Goal: Task Accomplishment & Management: Complete application form

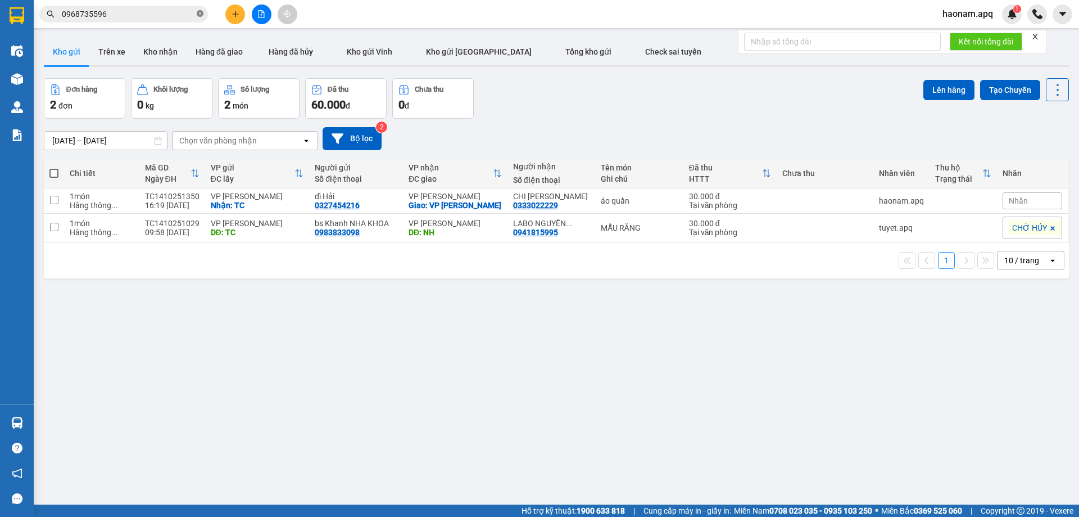
click at [197, 14] on icon "close-circle" at bounding box center [200, 13] width 7 height 7
click at [234, 15] on icon "plus" at bounding box center [236, 14] width 8 height 8
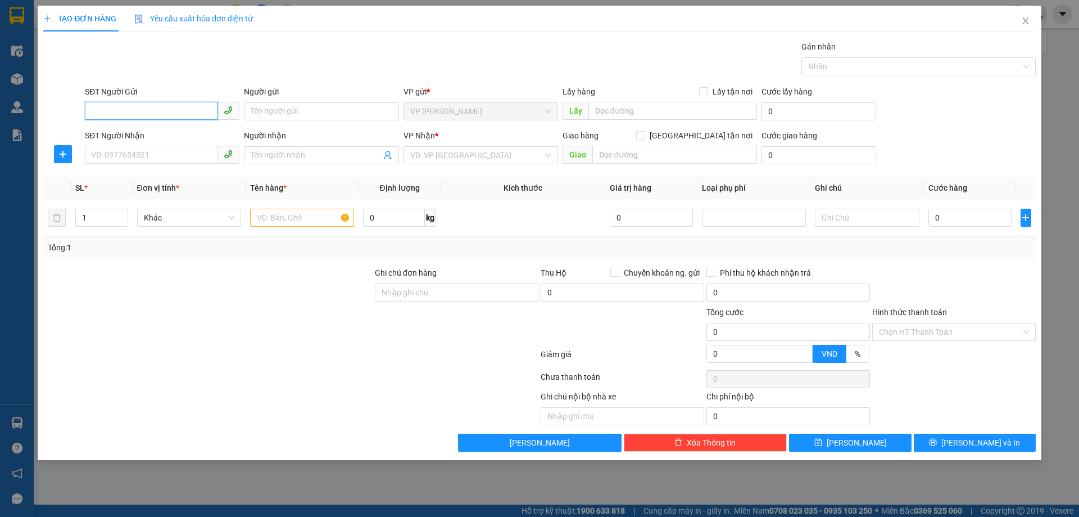
click at [180, 113] on input "SĐT Người Gửi" at bounding box center [151, 111] width 133 height 18
drag, startPoint x: 145, startPoint y: 110, endPoint x: 121, endPoint y: 115, distance: 24.3
click at [121, 115] on input "0394541540" at bounding box center [151, 111] width 133 height 18
type input "0394541450"
drag, startPoint x: 180, startPoint y: 131, endPoint x: 178, endPoint y: 150, distance: 19.2
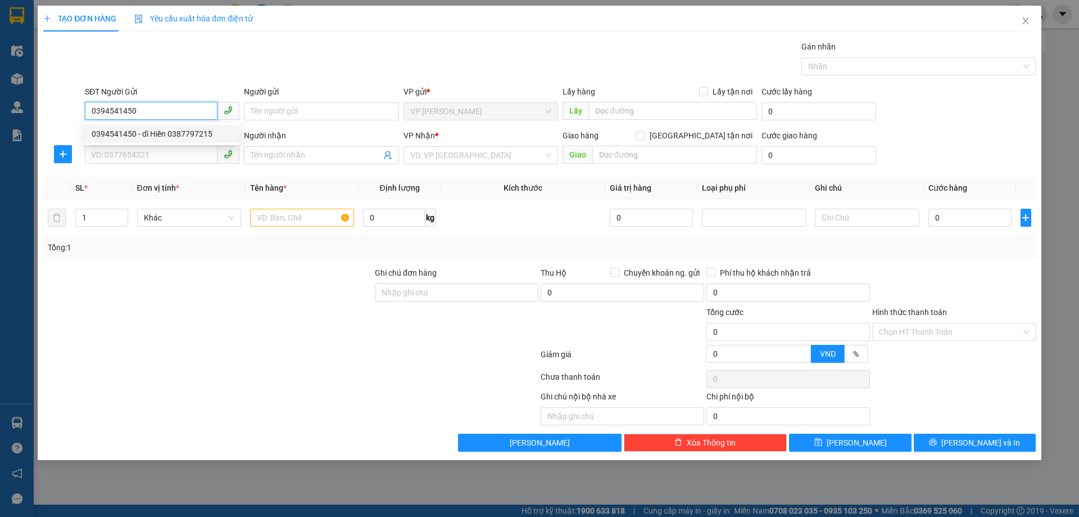
click at [180, 132] on div "0394541450 - dì Hiền 0387797215" at bounding box center [162, 134] width 141 height 12
type input "dì Hiền 0387797215"
checkbox input "true"
type input "TC"
type input "0394541450"
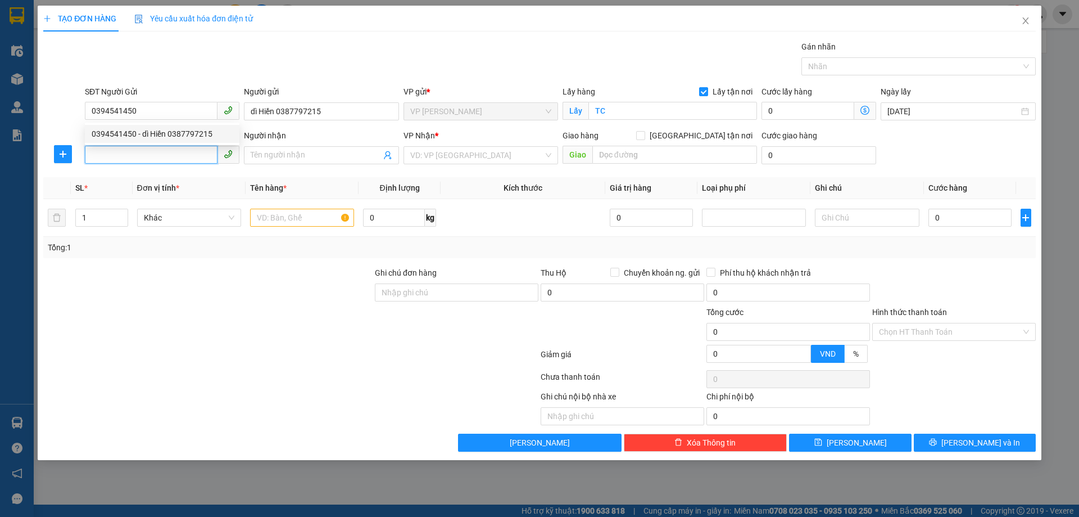
click at [176, 158] on input "SĐT Người Nhận" at bounding box center [151, 155] width 133 height 18
type input "0348124848"
click at [152, 178] on div "0348124848 - [PERSON_NAME]" at bounding box center [162, 177] width 141 height 12
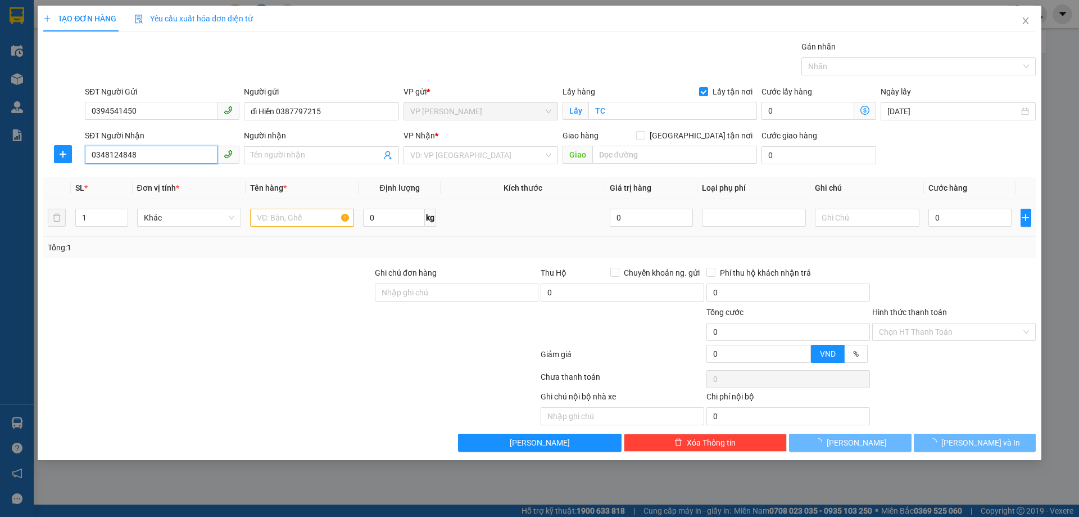
type input "[PERSON_NAME]"
checkbox input "true"
type input "GL"
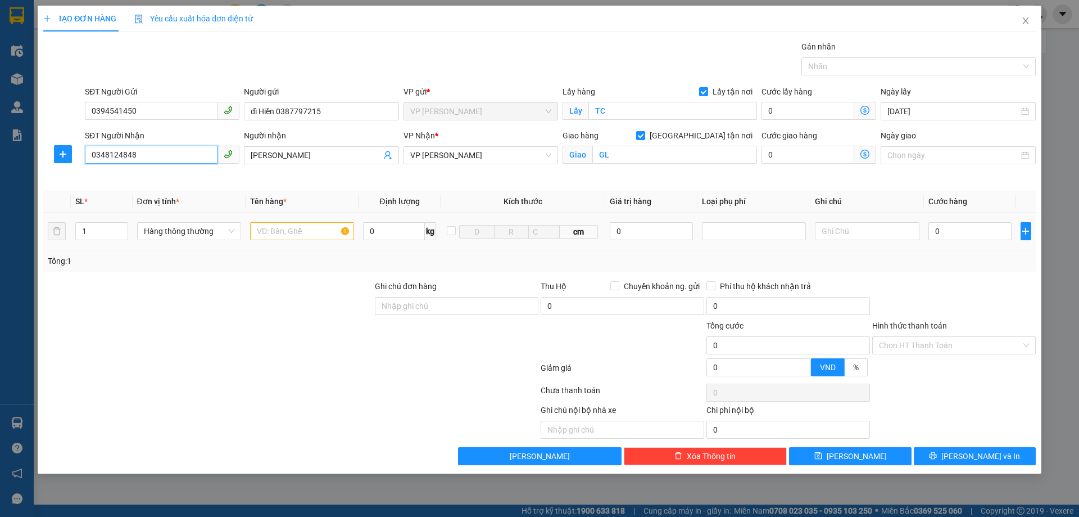
type input "0348124848"
click at [319, 221] on div at bounding box center [302, 231] width 104 height 22
click at [319, 232] on input "text" at bounding box center [302, 231] width 104 height 18
type input "thực phẩm"
click at [986, 238] on input "0" at bounding box center [970, 231] width 84 height 18
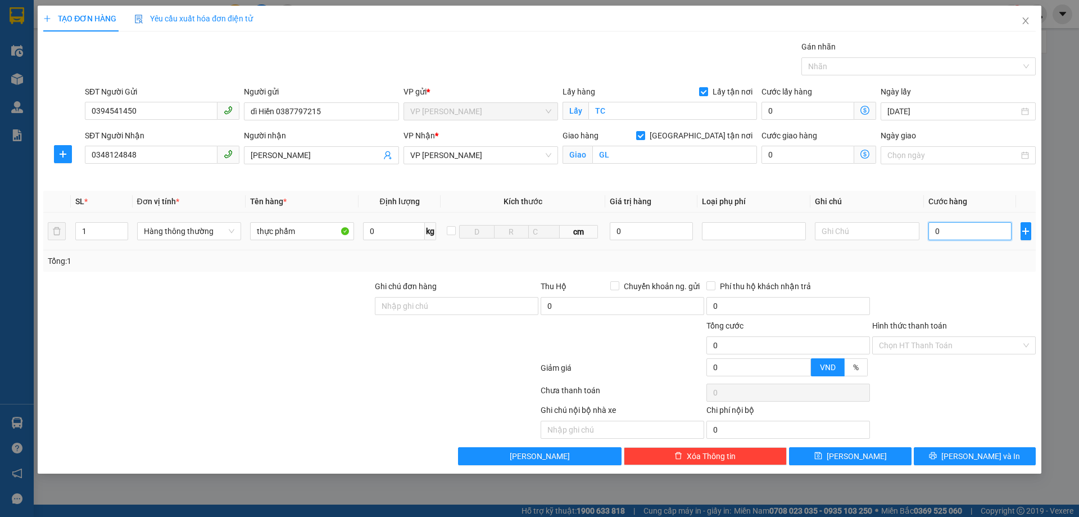
type input "3"
type input "30"
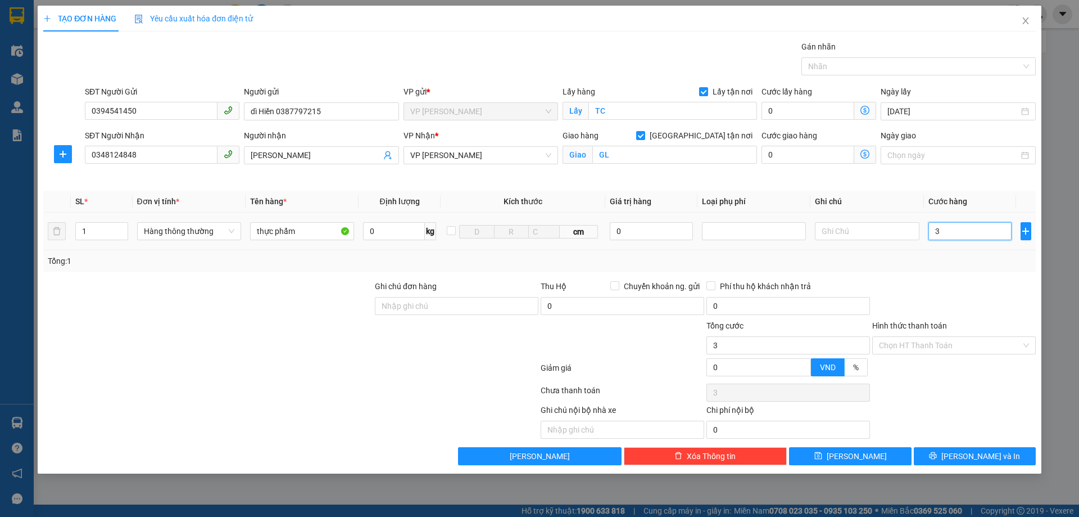
type input "30"
type input "300"
type input "3.000"
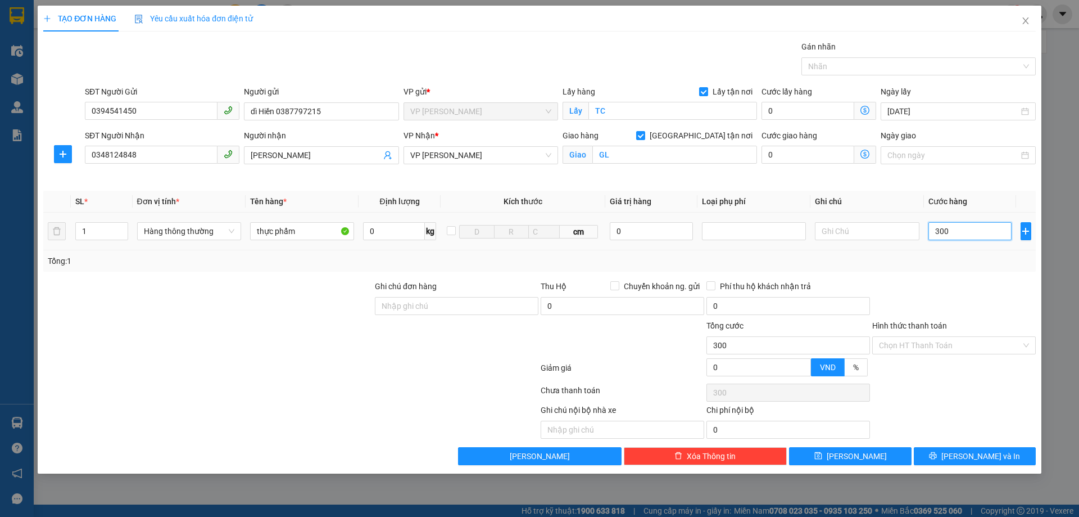
type input "3.000"
type input "30.000"
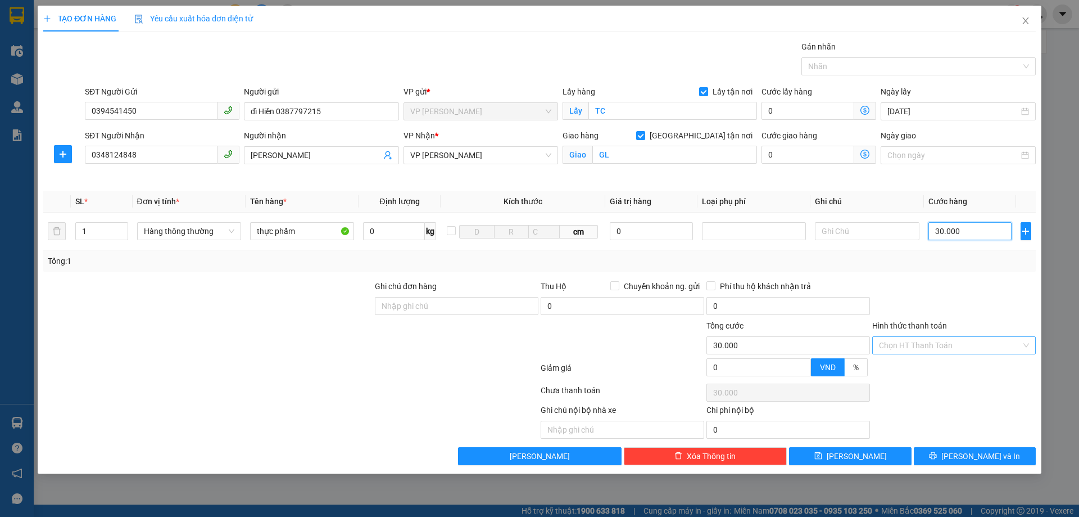
type input "30.000"
click at [926, 341] on input "Hình thức thanh toán" at bounding box center [950, 345] width 142 height 17
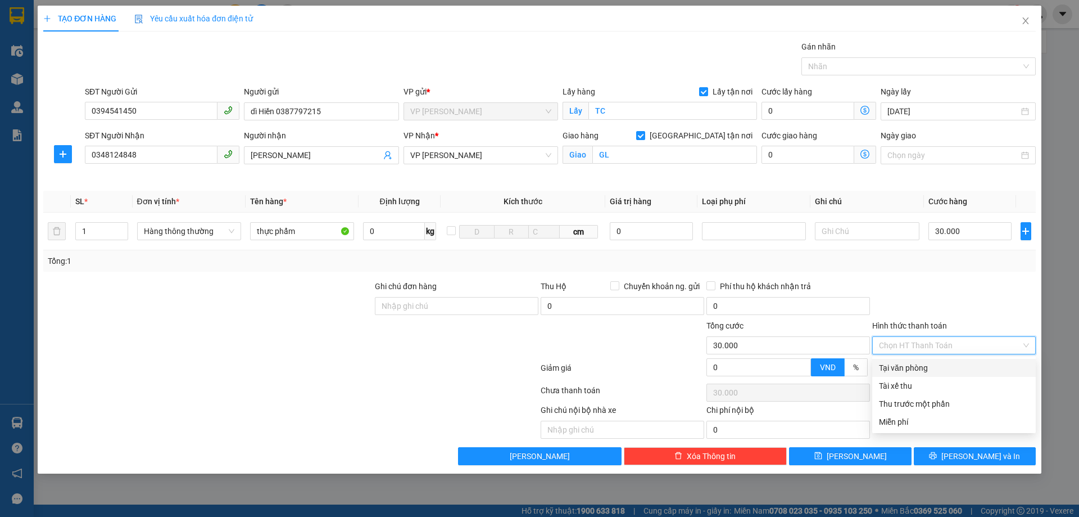
click at [920, 365] on div "Tại văn phòng" at bounding box center [954, 367] width 150 height 12
type input "0"
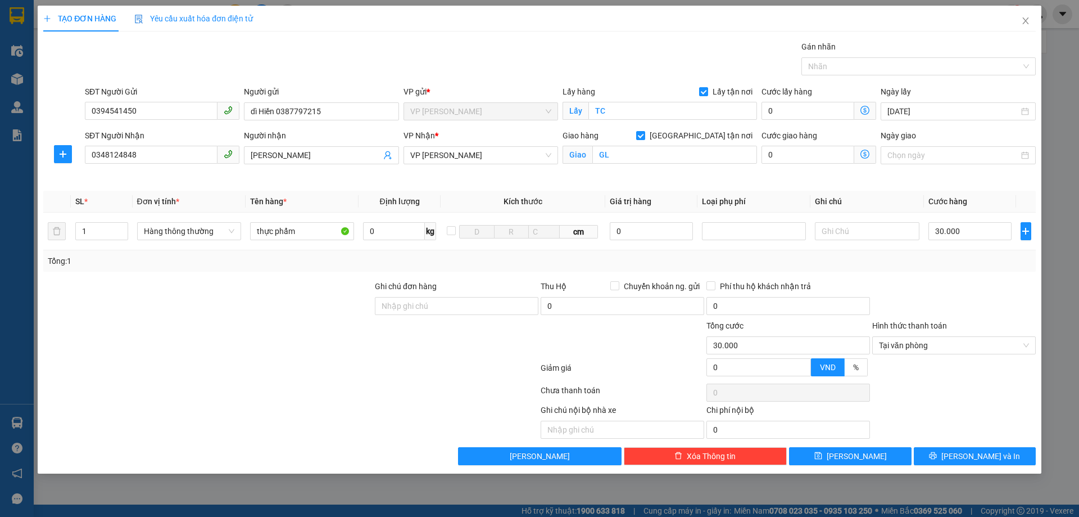
click at [944, 295] on div at bounding box center [954, 299] width 166 height 39
drag, startPoint x: 944, startPoint y: 466, endPoint x: 952, endPoint y: 455, distance: 13.3
click at [945, 466] on div "TẠO ĐƠN HÀNG Yêu cầu xuất hóa đơn điện tử Transit Pickup Surcharge Ids Transit …" at bounding box center [540, 240] width 1004 height 468
click at [937, 458] on icon "printer" at bounding box center [933, 455] width 8 height 8
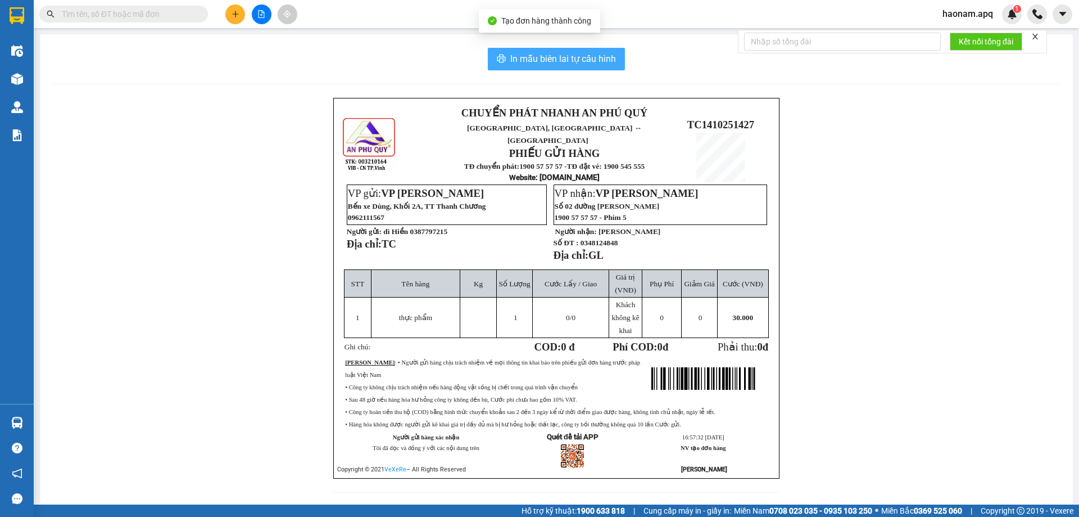
click at [574, 58] on span "In mẫu biên lai tự cấu hình" at bounding box center [563, 59] width 106 height 14
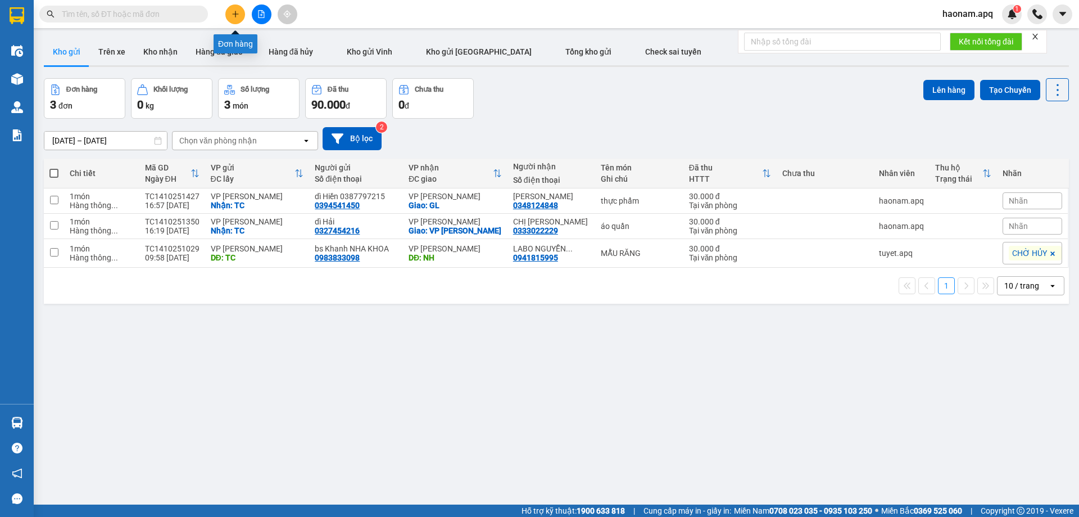
click at [238, 16] on icon "plus" at bounding box center [236, 14] width 8 height 8
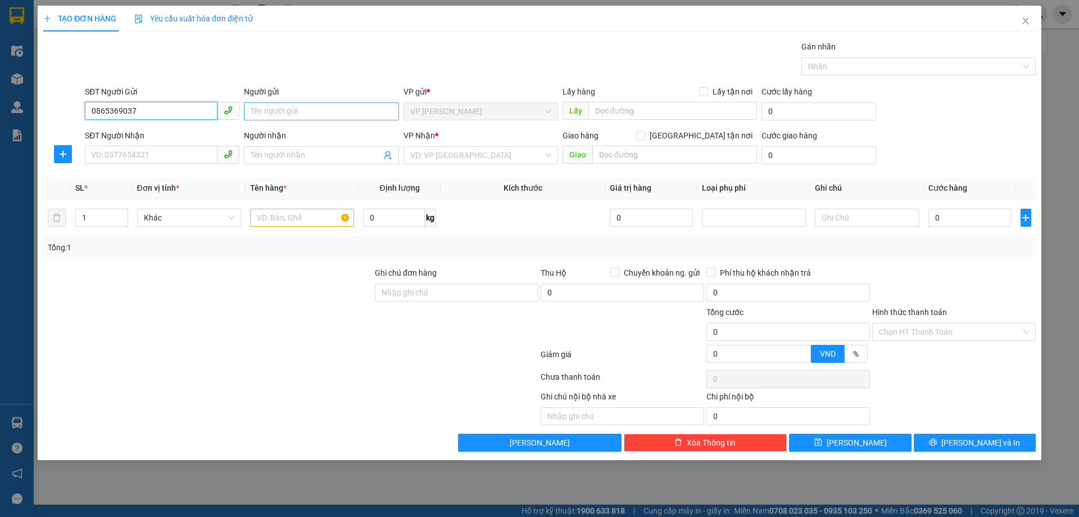
type input "0865369037"
click at [274, 114] on input "Người gửi" at bounding box center [321, 111] width 155 height 18
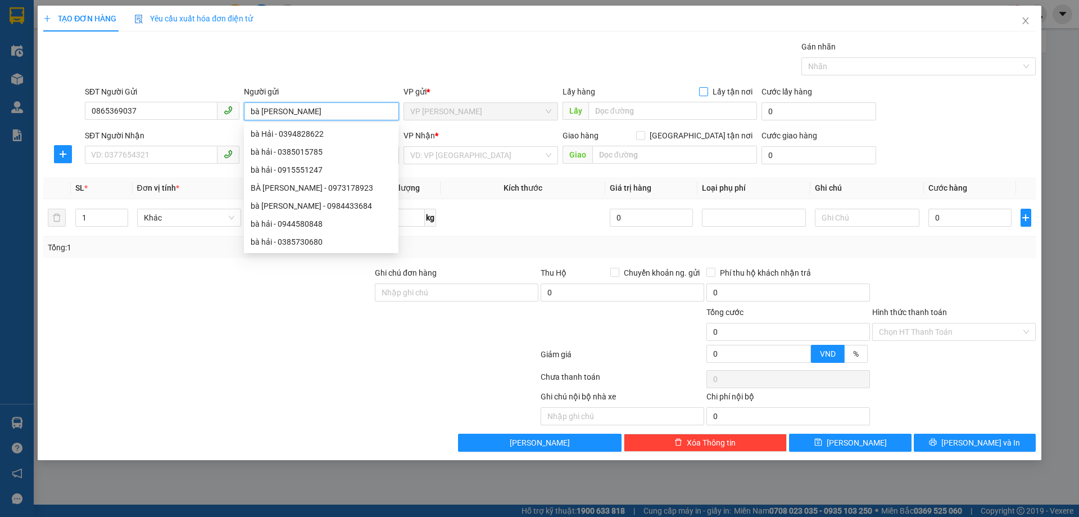
type input "bà [PERSON_NAME]"
click at [707, 93] on input "Lấy tận nơi" at bounding box center [703, 91] width 8 height 8
checkbox input "true"
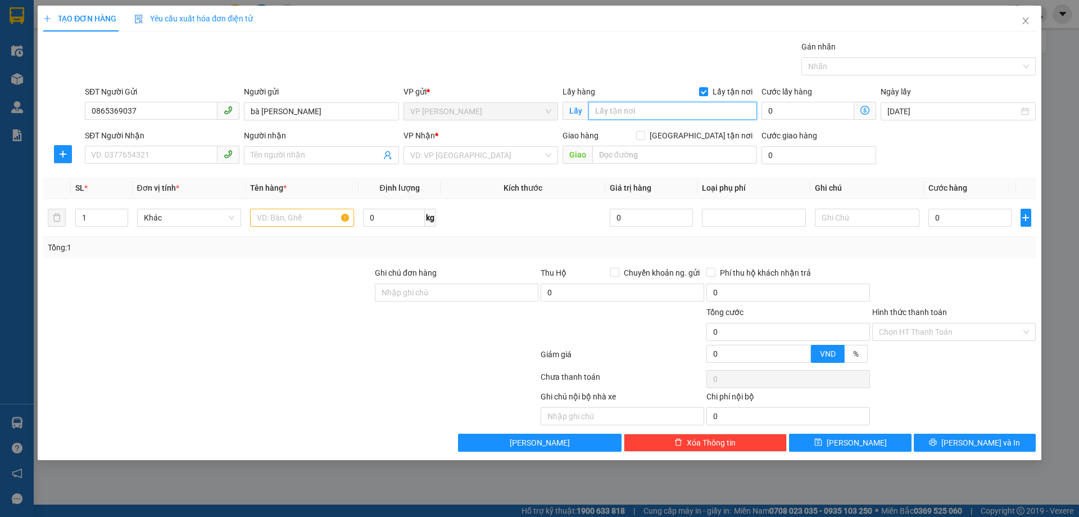
click at [650, 107] on input "text" at bounding box center [672, 111] width 169 height 18
type input "TC"
click at [179, 154] on input "SĐT Người Nhận" at bounding box center [151, 155] width 133 height 18
type input "0966430891"
click at [268, 158] on input "Người nhận" at bounding box center [316, 155] width 130 height 12
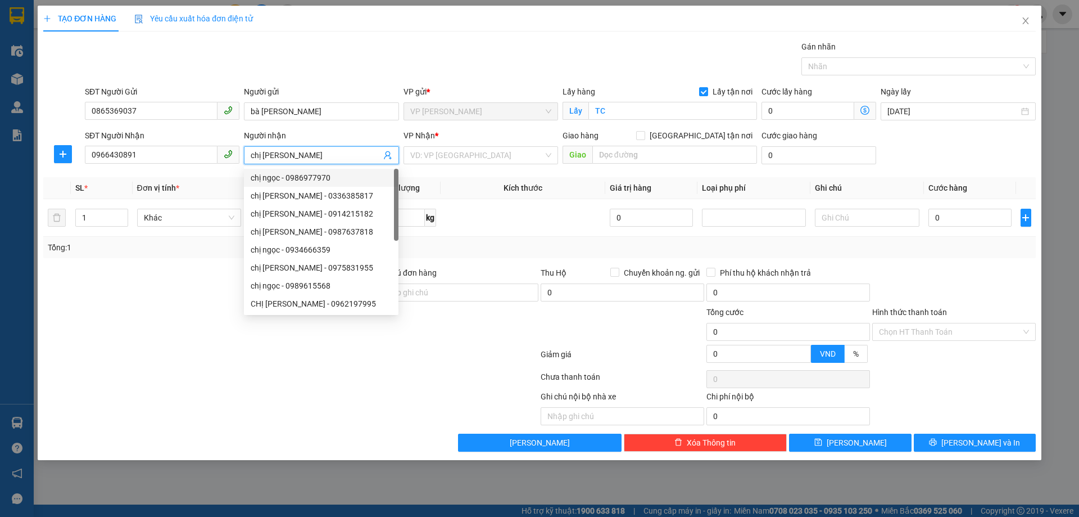
type input "chị [PERSON_NAME]"
click at [486, 143] on div "VP Nhận *" at bounding box center [481, 137] width 155 height 17
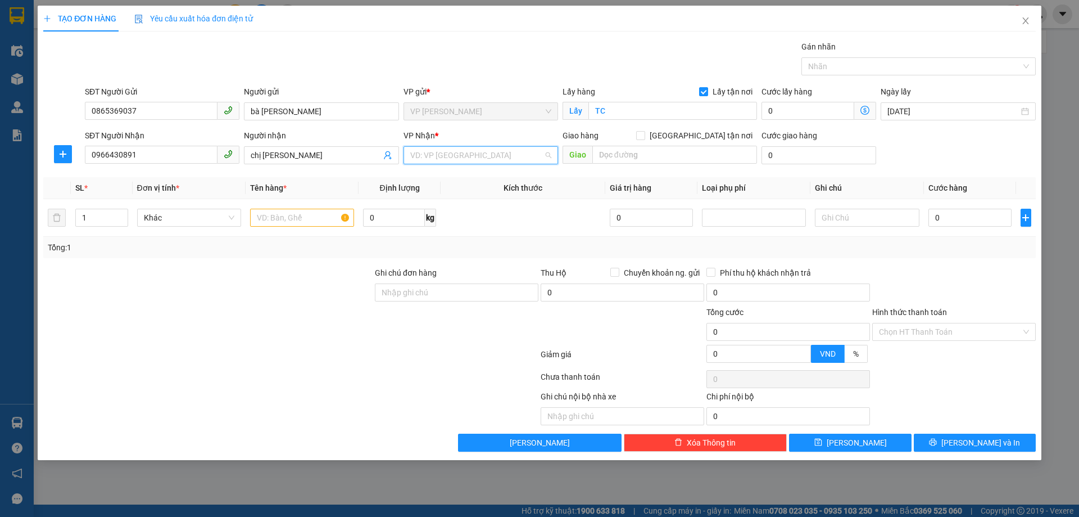
click at [486, 148] on input "search" at bounding box center [476, 155] width 133 height 17
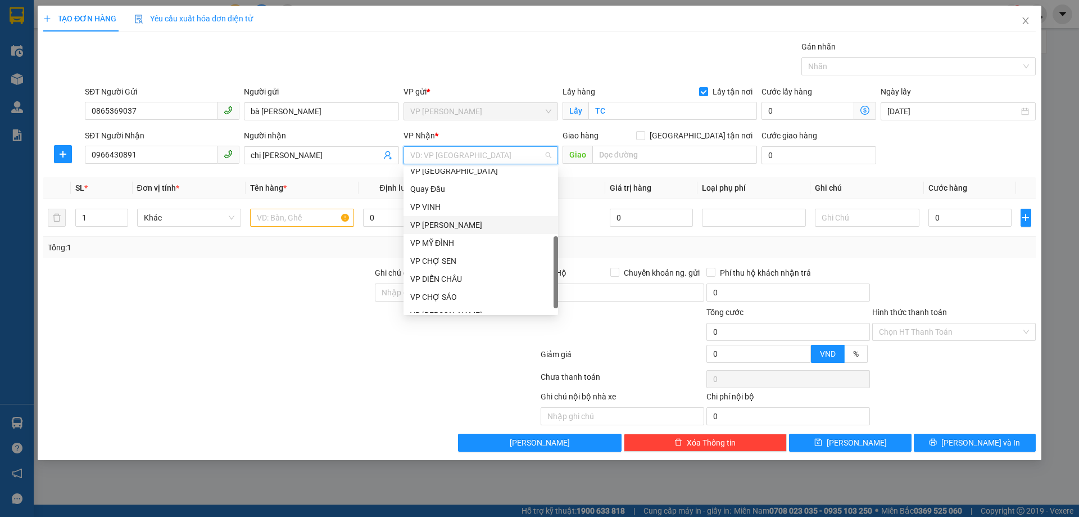
scroll to position [180, 0]
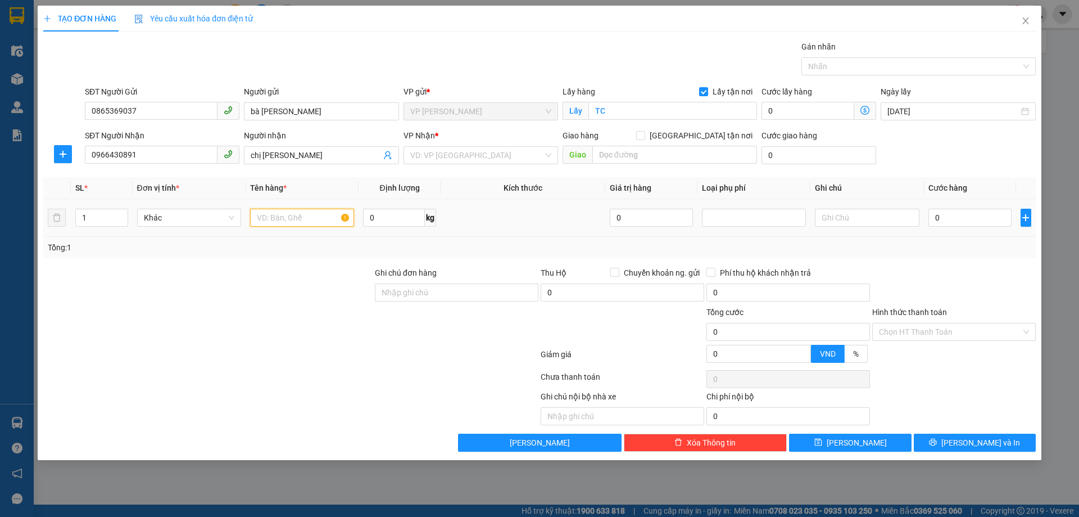
click at [285, 223] on input "text" at bounding box center [302, 218] width 104 height 18
click at [491, 164] on div "VD: VP [GEOGRAPHIC_DATA]" at bounding box center [481, 155] width 155 height 18
type input "thực phẩm"
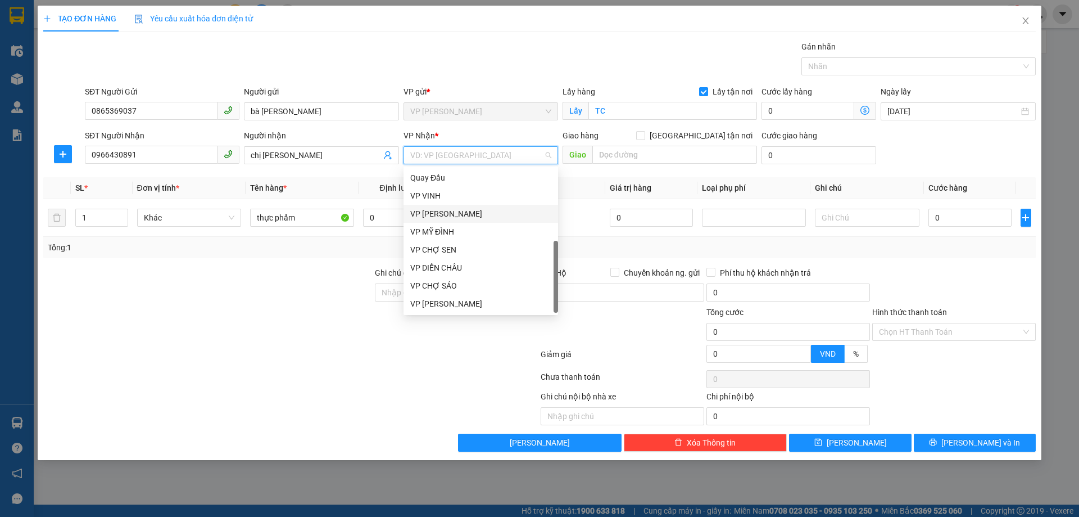
click at [490, 209] on div "VP [PERSON_NAME]" at bounding box center [480, 213] width 141 height 12
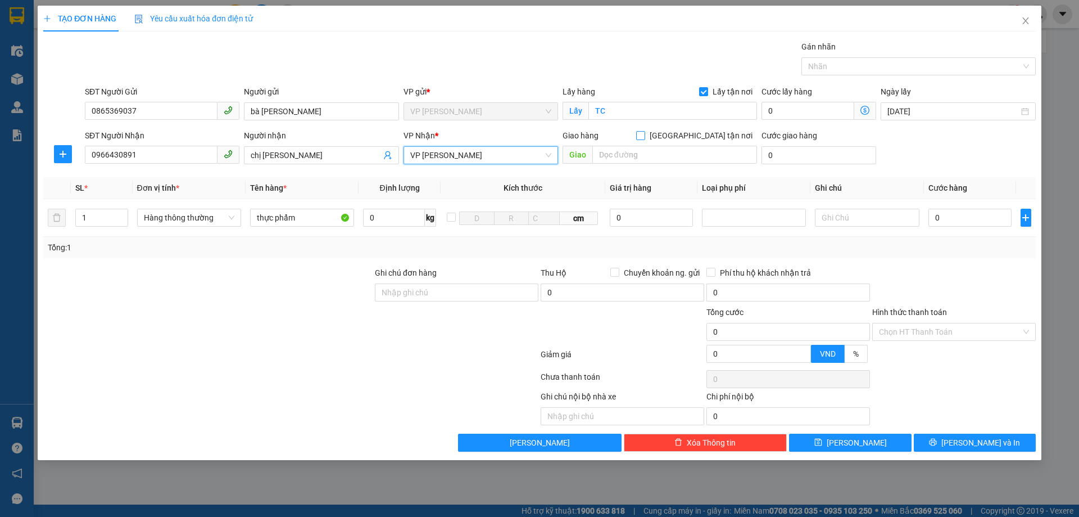
click at [644, 138] on input "[GEOGRAPHIC_DATA] tận nơi" at bounding box center [640, 135] width 8 height 8
checkbox input "true"
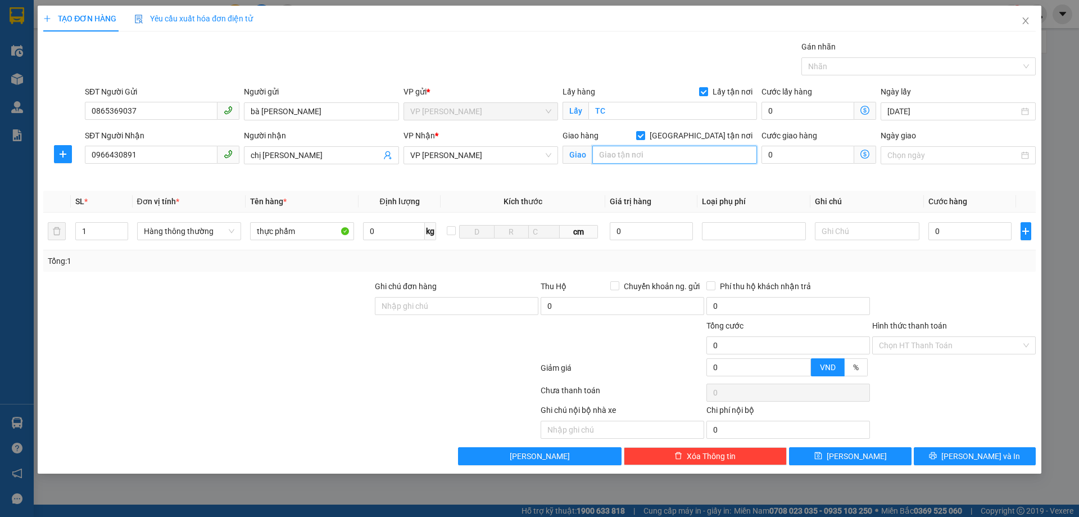
click at [673, 150] on input "text" at bounding box center [674, 155] width 165 height 18
type input "NH"
click at [249, 306] on div at bounding box center [208, 299] width 332 height 39
click at [988, 293] on div at bounding box center [954, 299] width 166 height 39
click at [975, 232] on input "0" at bounding box center [970, 231] width 84 height 18
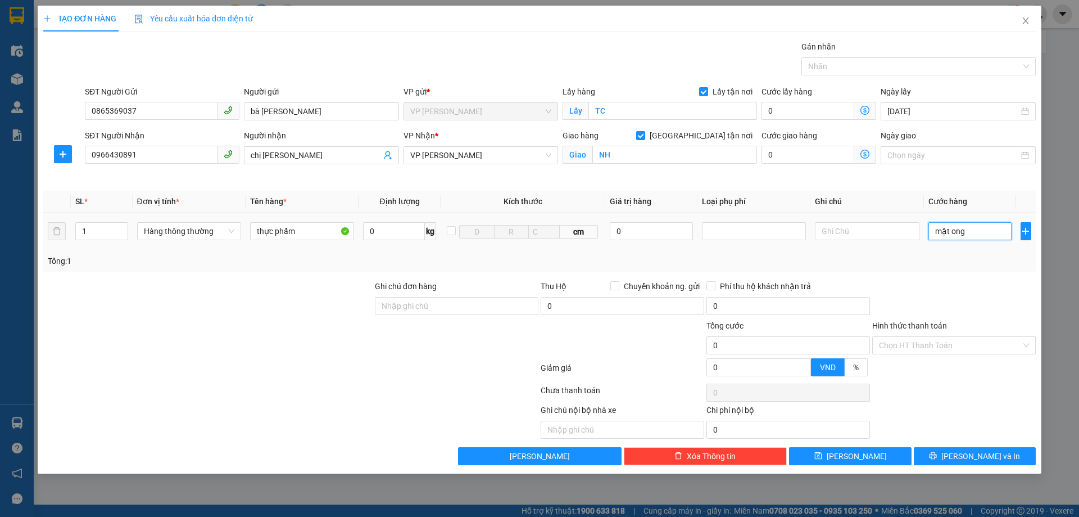
drag, startPoint x: 978, startPoint y: 233, endPoint x: 928, endPoint y: 234, distance: 50.0
click at [928, 234] on input "mật ong" at bounding box center [970, 231] width 84 height 18
type input "5"
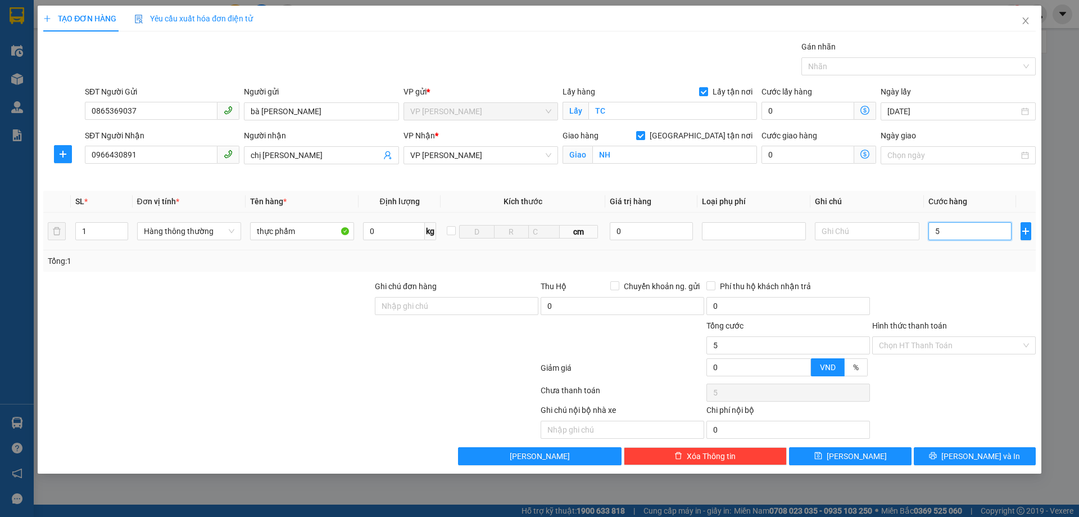
type input "50"
type input "500"
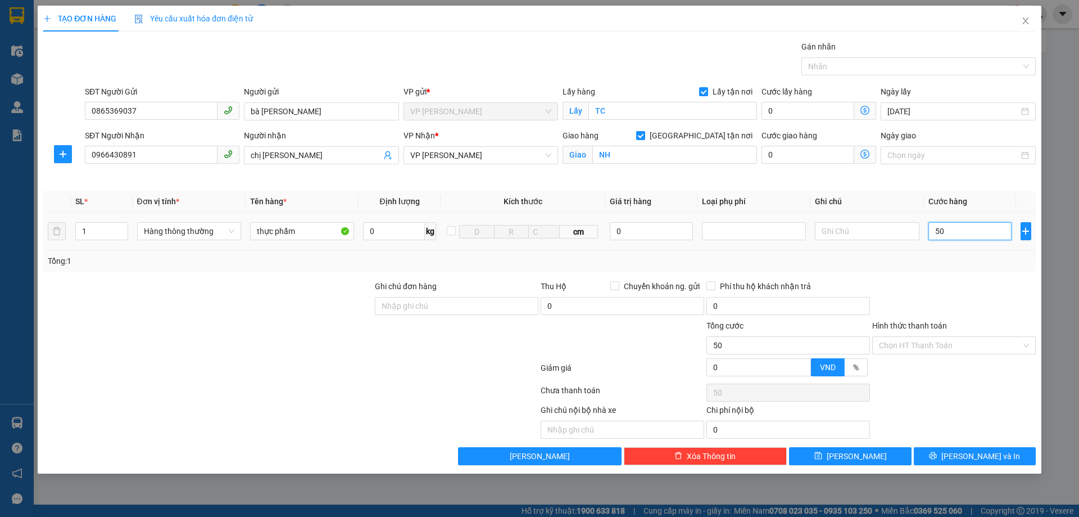
type input "500"
type input "5.000"
type input "50.000"
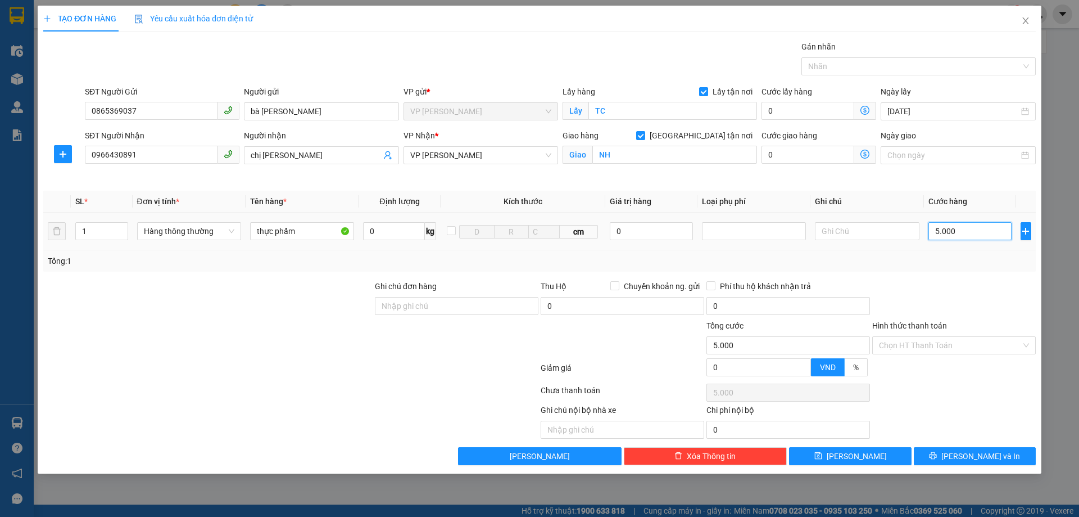
type input "50.000"
click at [958, 298] on div at bounding box center [954, 299] width 166 height 39
click at [939, 311] on div at bounding box center [954, 299] width 166 height 39
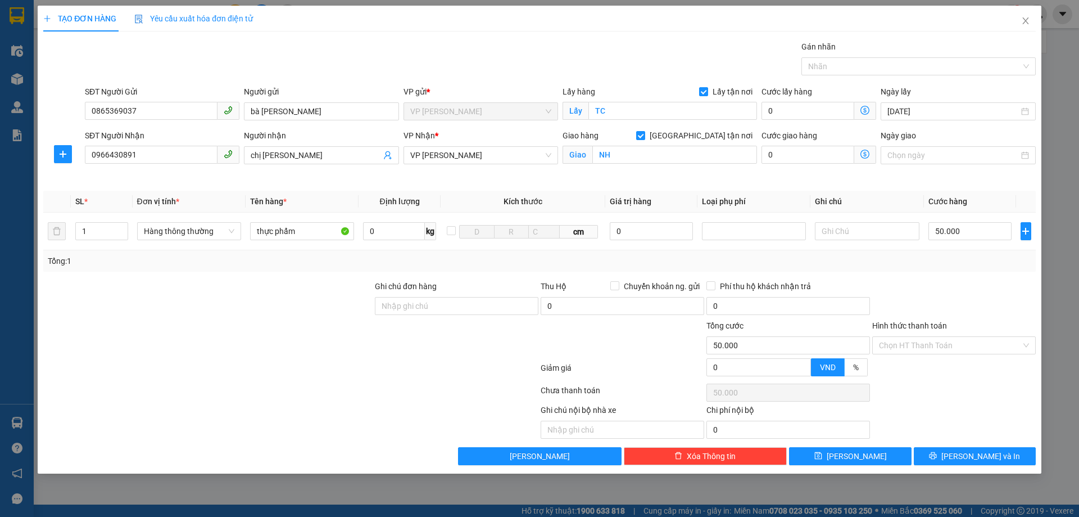
click at [940, 356] on div "Hình thức thanh toán Chọn HT Thanh Toán" at bounding box center [954, 338] width 164 height 39
click at [945, 351] on input "Hình thức thanh toán" at bounding box center [950, 345] width 142 height 17
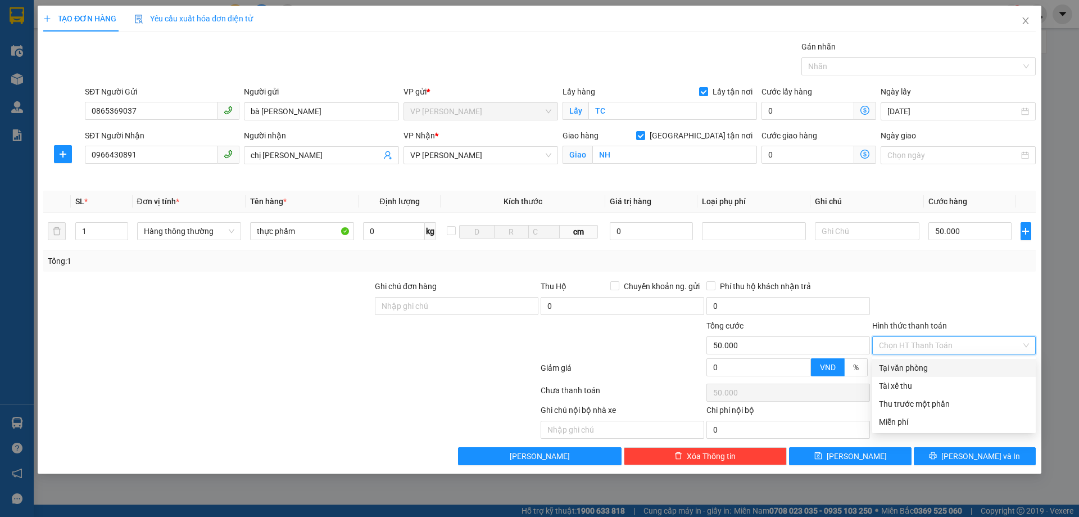
click at [944, 368] on div "Tại văn phòng" at bounding box center [954, 367] width 150 height 12
type input "0"
drag, startPoint x: 917, startPoint y: 387, endPoint x: 934, endPoint y: 412, distance: 29.6
click at [925, 400] on div at bounding box center [954, 392] width 166 height 22
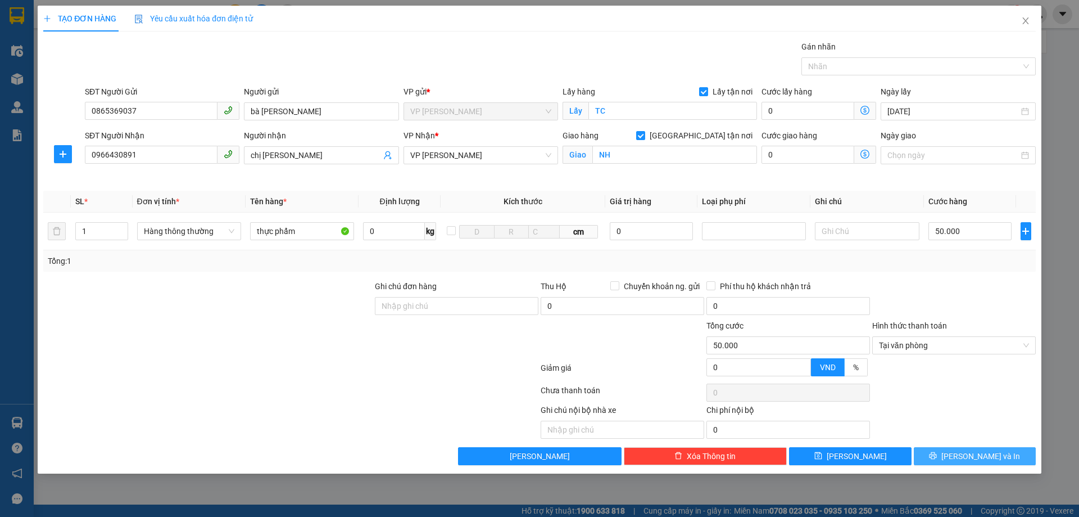
click at [937, 460] on span "printer" at bounding box center [933, 455] width 8 height 9
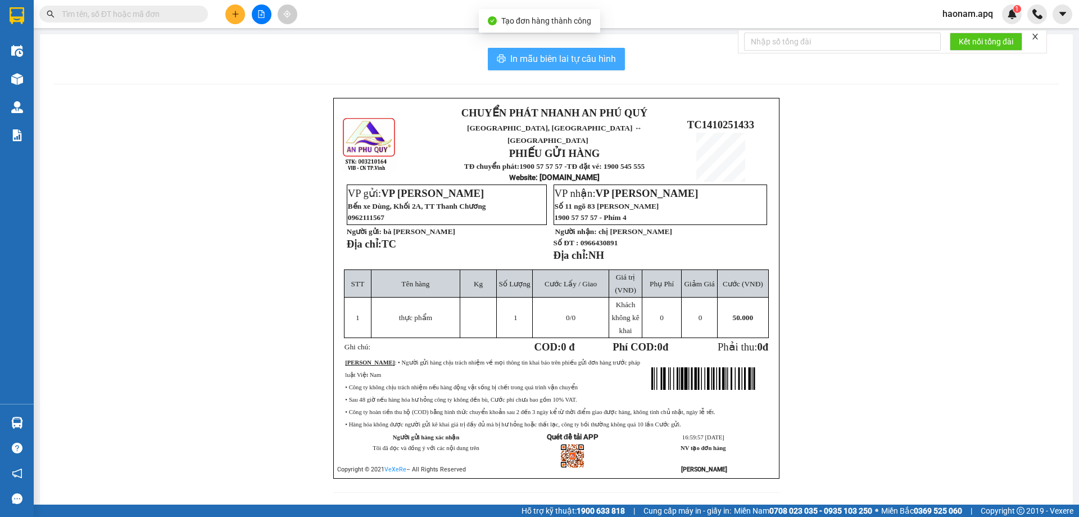
click at [581, 56] on span "In mẫu biên lai tự cấu hình" at bounding box center [563, 59] width 106 height 14
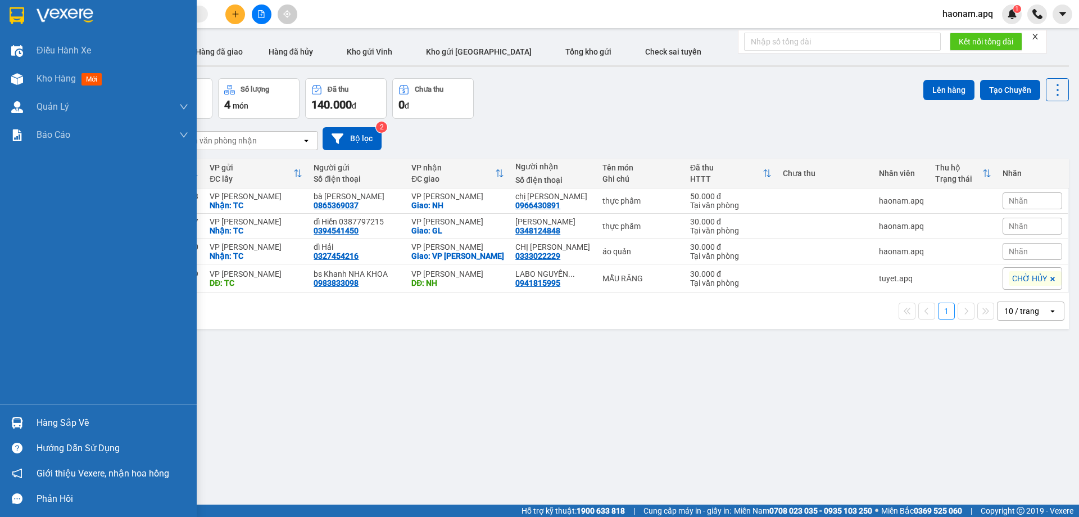
click at [74, 422] on div "Hàng sắp về" at bounding box center [113, 422] width 152 height 17
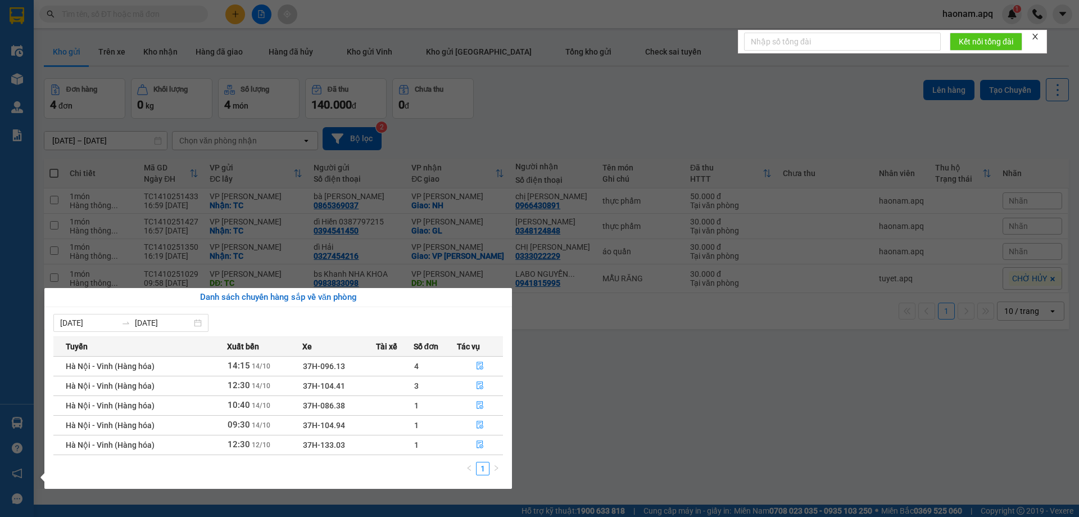
click at [713, 361] on section "Kết quả tìm kiếm ( 1 ) Bộ lọc Mã ĐH Trạng thái Món hàng Thu hộ Tổng cước Chưa c…" at bounding box center [539, 258] width 1079 height 517
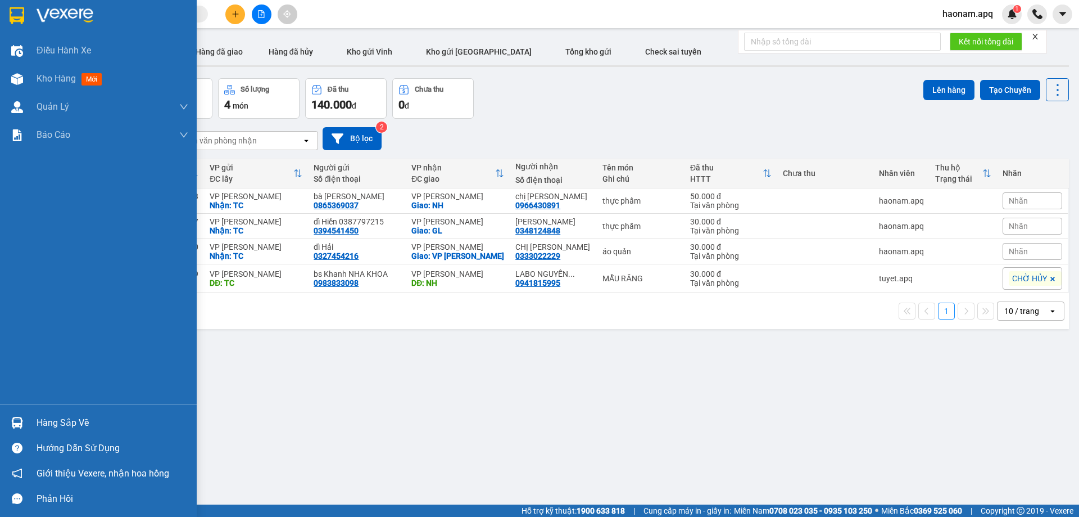
click at [75, 419] on div "Hàng sắp về" at bounding box center [113, 422] width 152 height 17
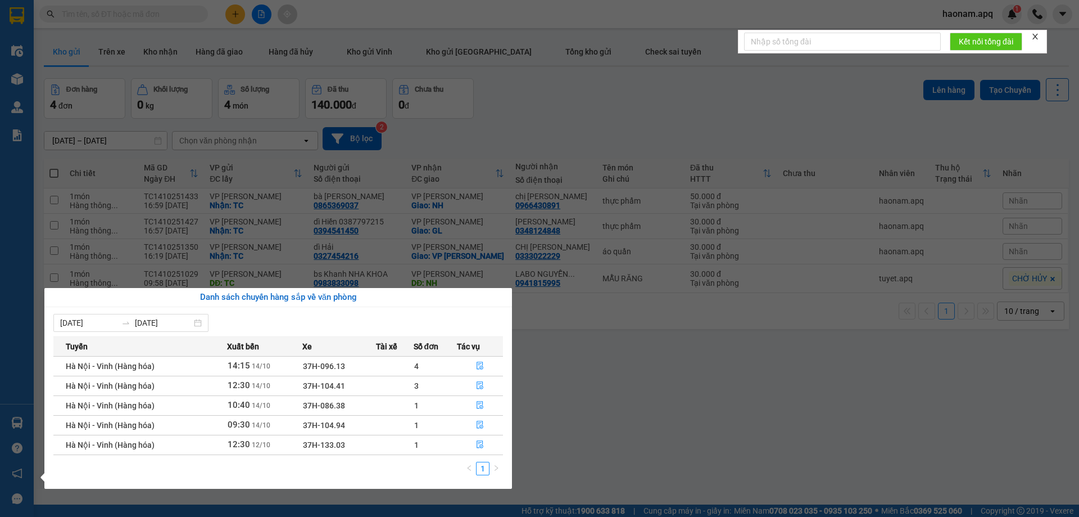
click at [613, 387] on section "Kết quả tìm kiếm ( 1 ) Bộ lọc Mã ĐH Trạng thái Món hàng Thu hộ Tổng cước Chưa c…" at bounding box center [539, 258] width 1079 height 517
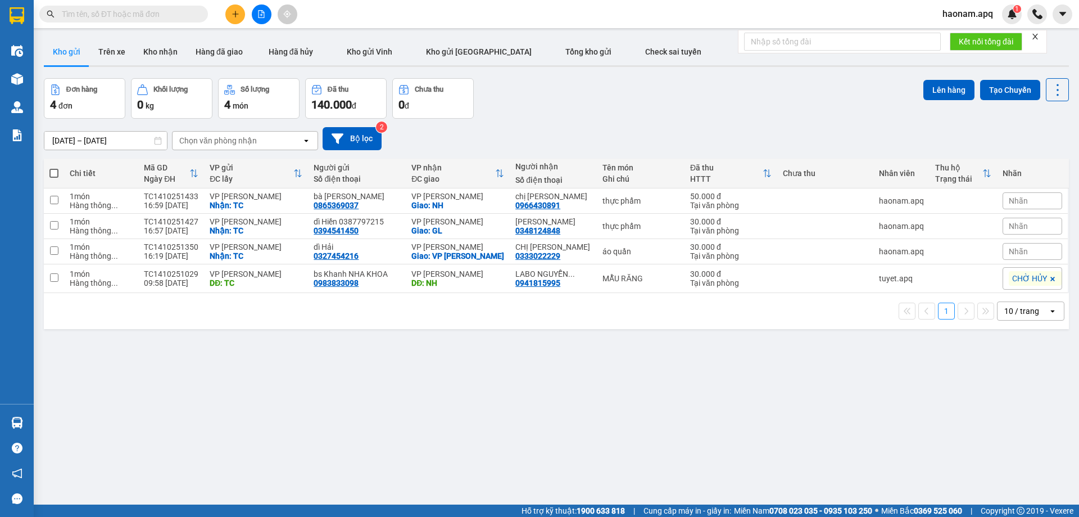
click at [241, 17] on button at bounding box center [235, 14] width 20 height 20
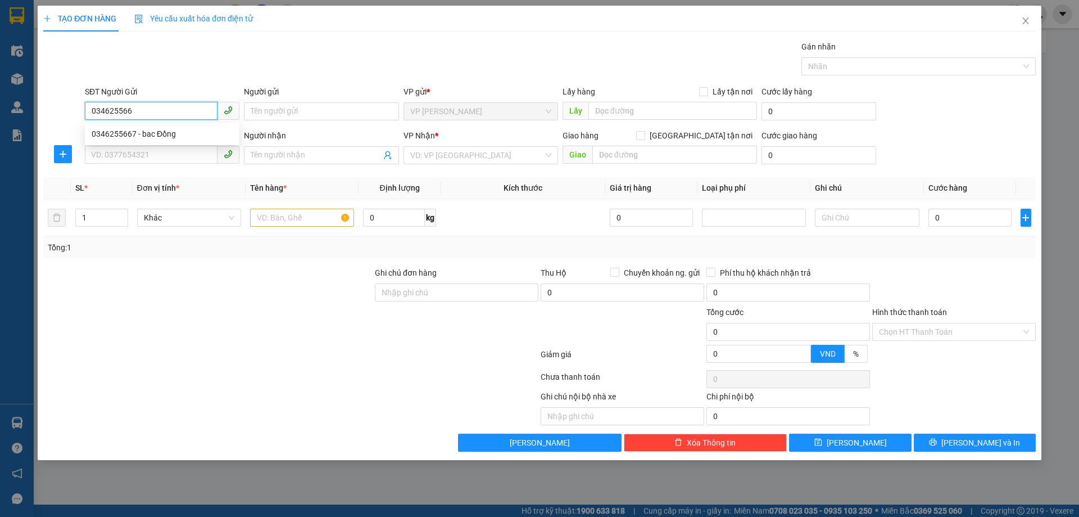
type input "0346255667"
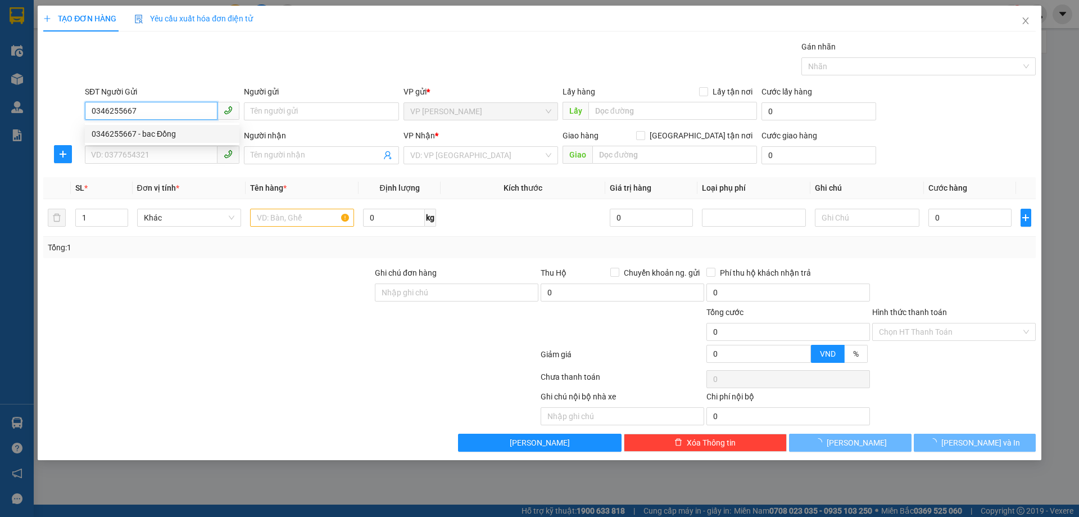
drag, startPoint x: 164, startPoint y: 125, endPoint x: 179, endPoint y: 141, distance: 21.9
click at [169, 128] on div "0346255667 - bac Đồng" at bounding box center [162, 134] width 155 height 18
type input "bac Đồng"
checkbox input "true"
type input "VP [PERSON_NAME]"
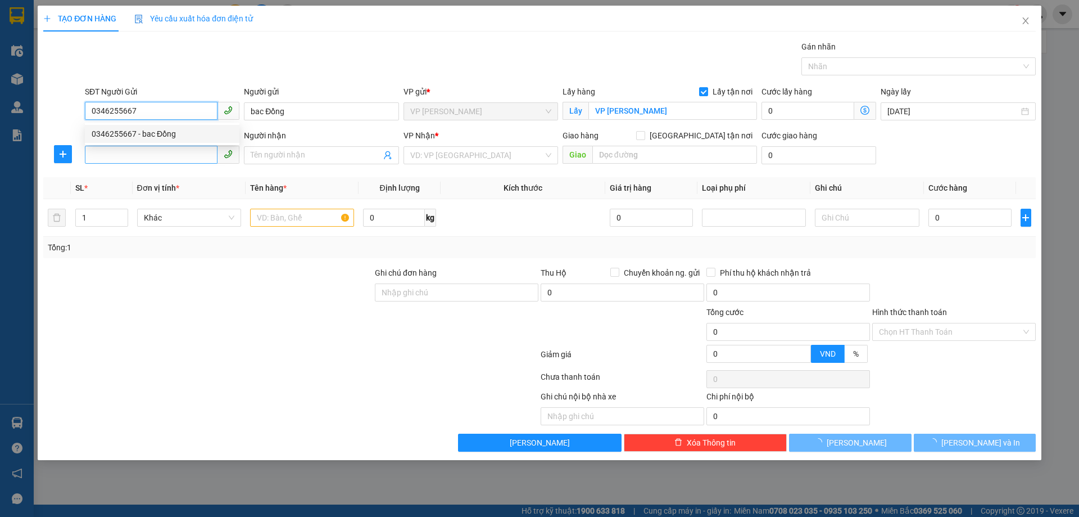
type input "0346255667"
click at [182, 152] on input "SĐT Người Nhận" at bounding box center [151, 155] width 133 height 18
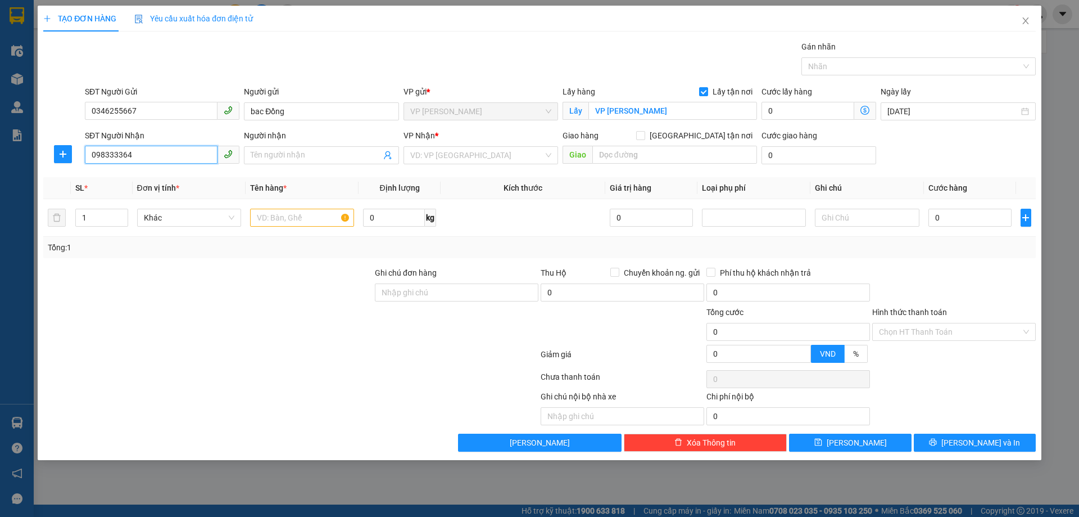
type input "0983333648"
click at [211, 179] on div "0983333648 - A QUÂN" at bounding box center [162, 177] width 141 height 12
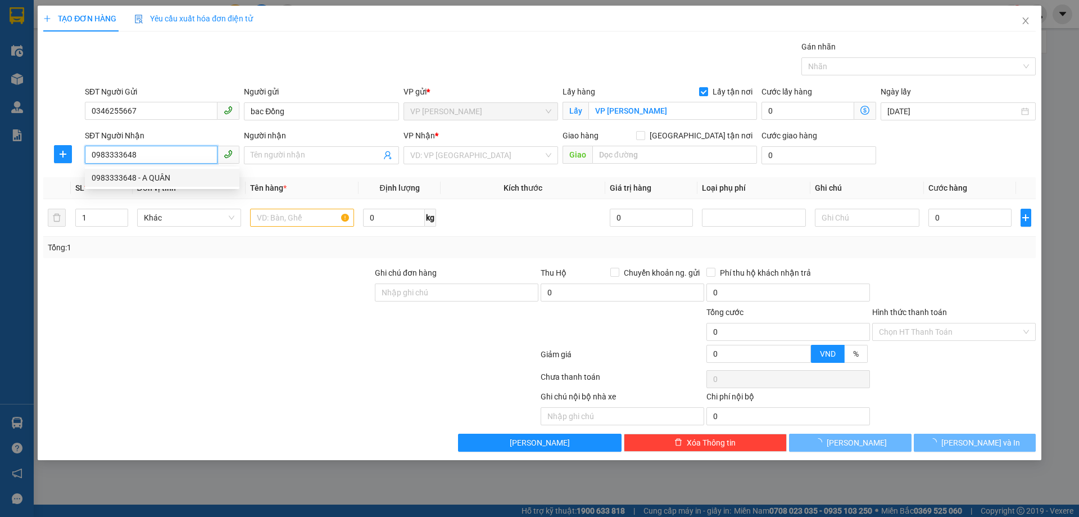
type input "A QUÂN"
checkbox input "true"
type input "MĐ"
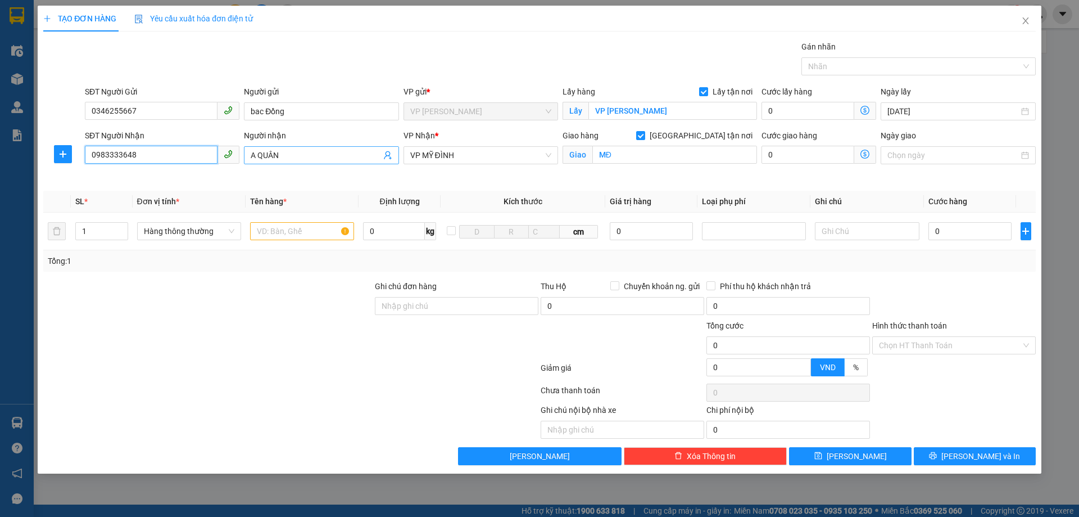
type input "0983333648"
click at [263, 149] on input "A QUÂN" at bounding box center [316, 155] width 130 height 12
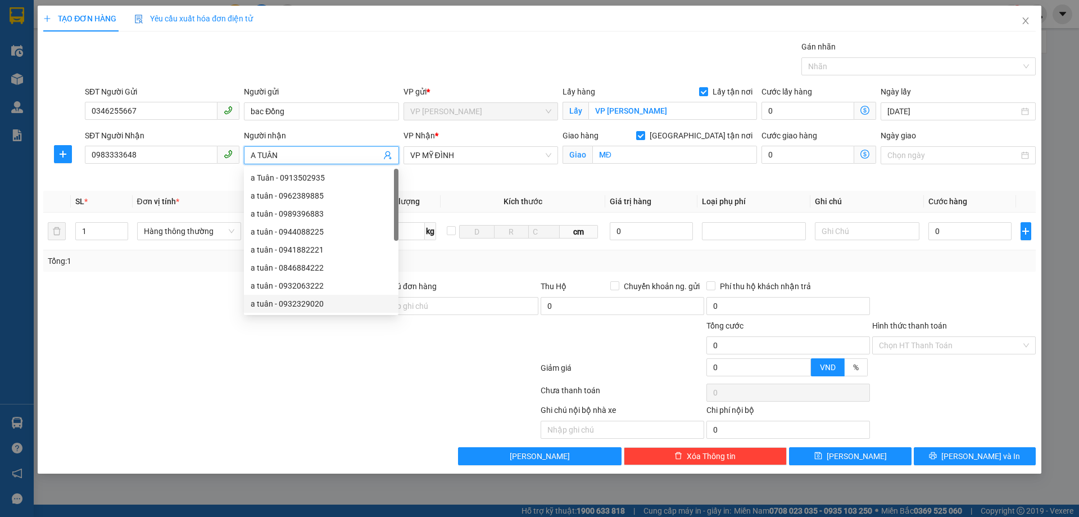
type input "A TUÂN"
drag, startPoint x: 210, startPoint y: 397, endPoint x: 256, endPoint y: 340, distance: 73.1
click at [216, 393] on div at bounding box center [290, 392] width 497 height 22
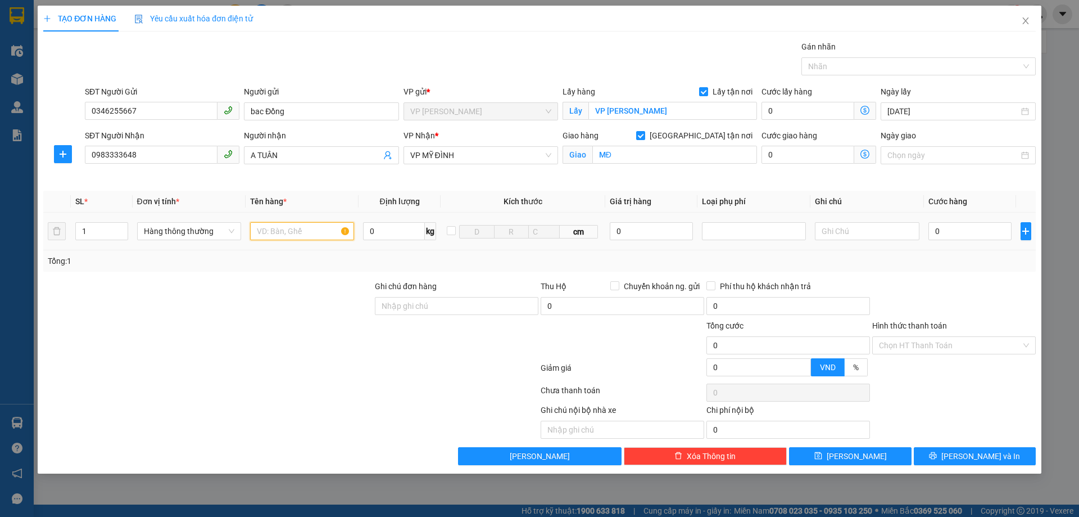
click at [282, 236] on input "text" at bounding box center [302, 231] width 104 height 18
type input "hồ sơ"
click at [975, 231] on input "0" at bounding box center [970, 231] width 84 height 18
type input "3"
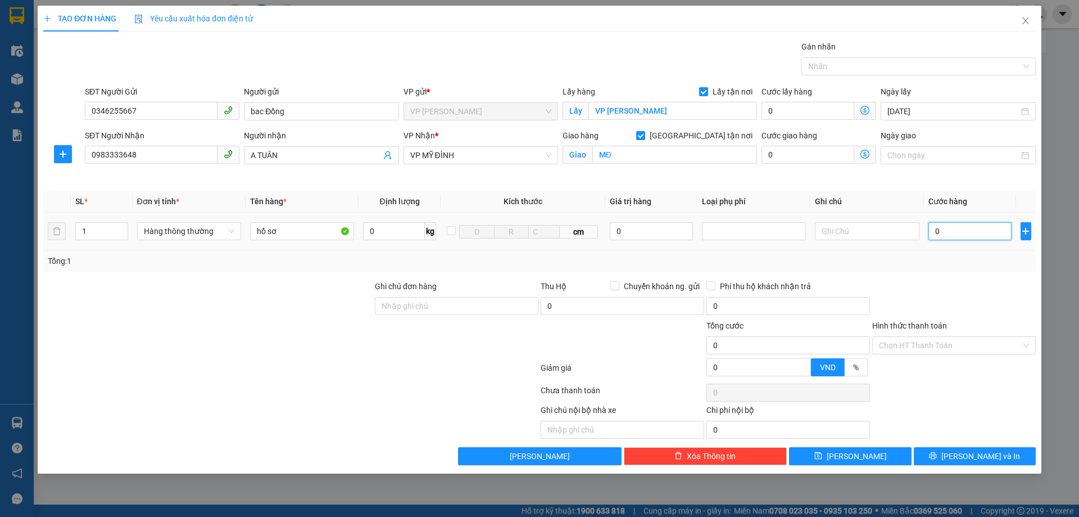
type input "3"
type input "30"
type input "300"
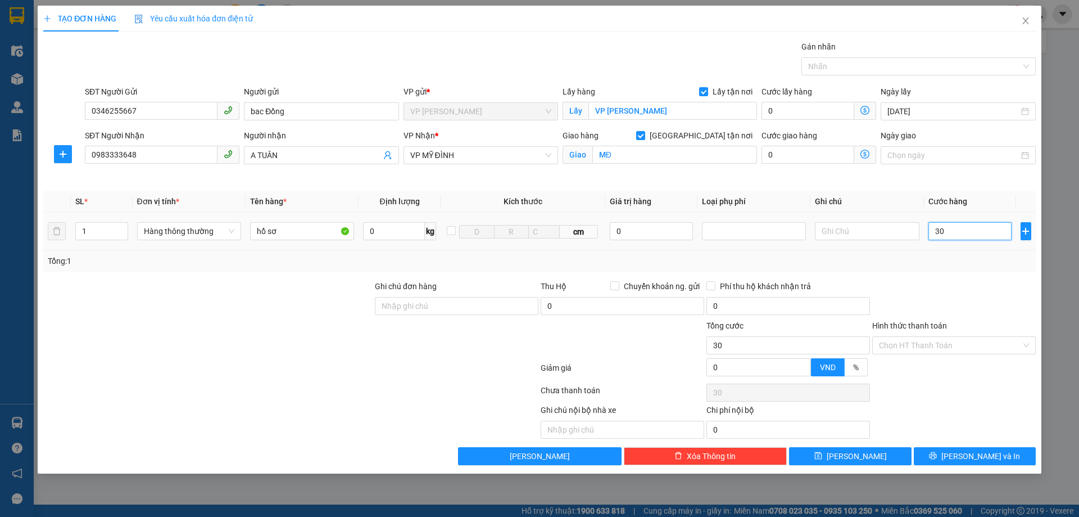
type input "300"
type input "3.000"
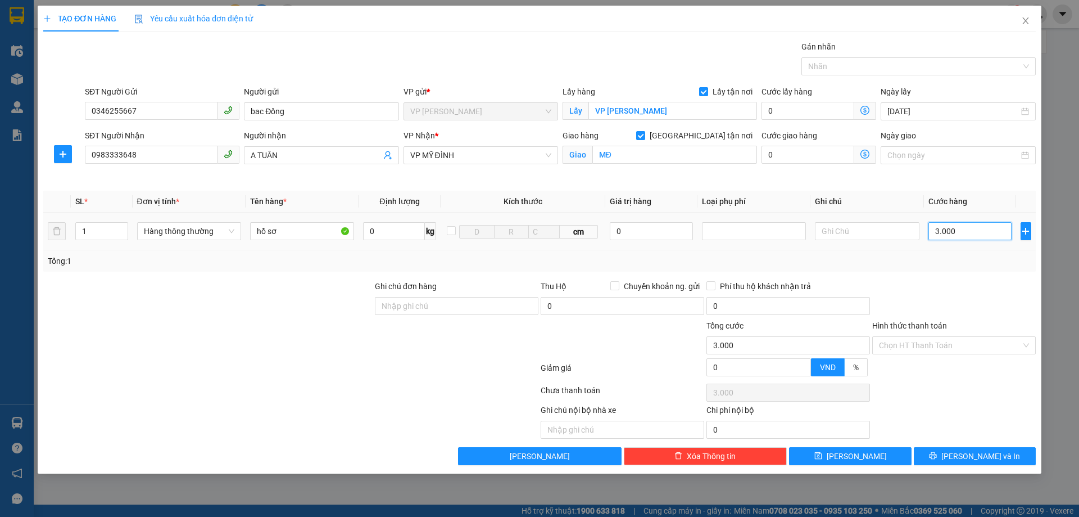
type input "30.000"
click at [949, 343] on input "Hình thức thanh toán" at bounding box center [950, 345] width 142 height 17
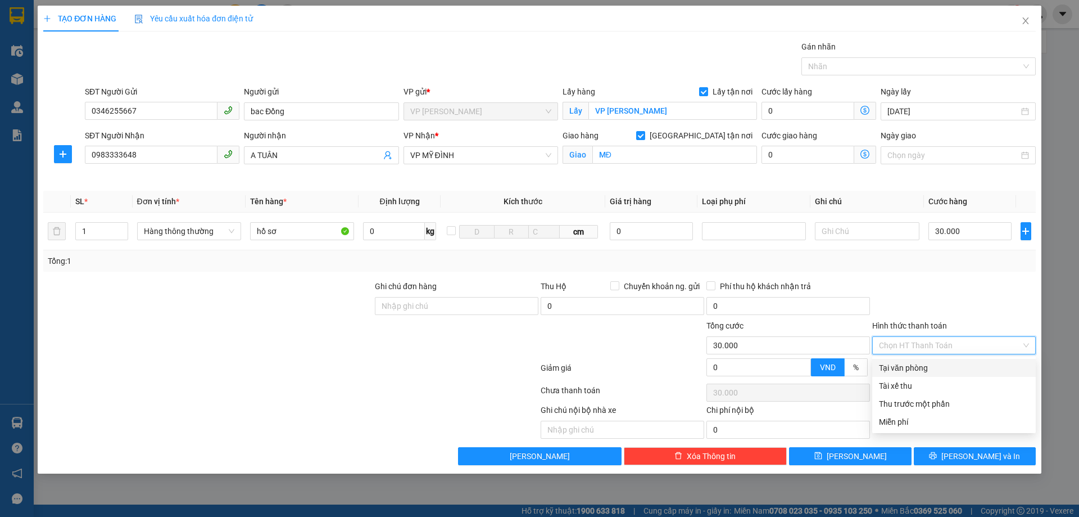
click at [946, 362] on div "Tại văn phòng" at bounding box center [954, 367] width 150 height 12
type input "0"
click at [959, 281] on div at bounding box center [954, 299] width 166 height 39
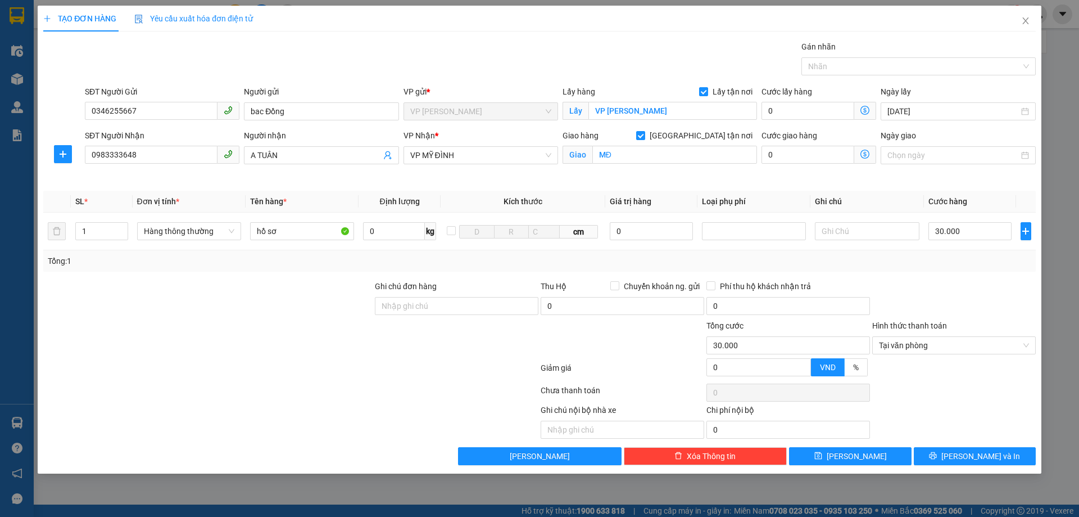
click at [965, 373] on div at bounding box center [954, 371] width 166 height 20
click at [985, 457] on span "[PERSON_NAME] và In" at bounding box center [980, 456] width 79 height 12
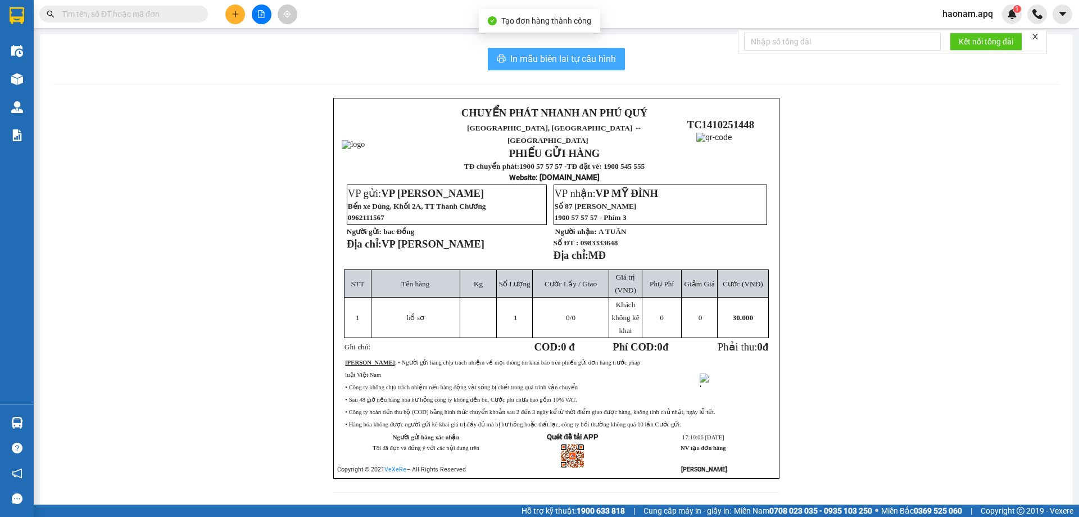
click at [576, 48] on div "In mẫu biên lai tự cấu hình CHUYỂN PHÁT NHANH AN [GEOGRAPHIC_DATA], [GEOGRAPHIC…" at bounding box center [556, 276] width 1033 height 485
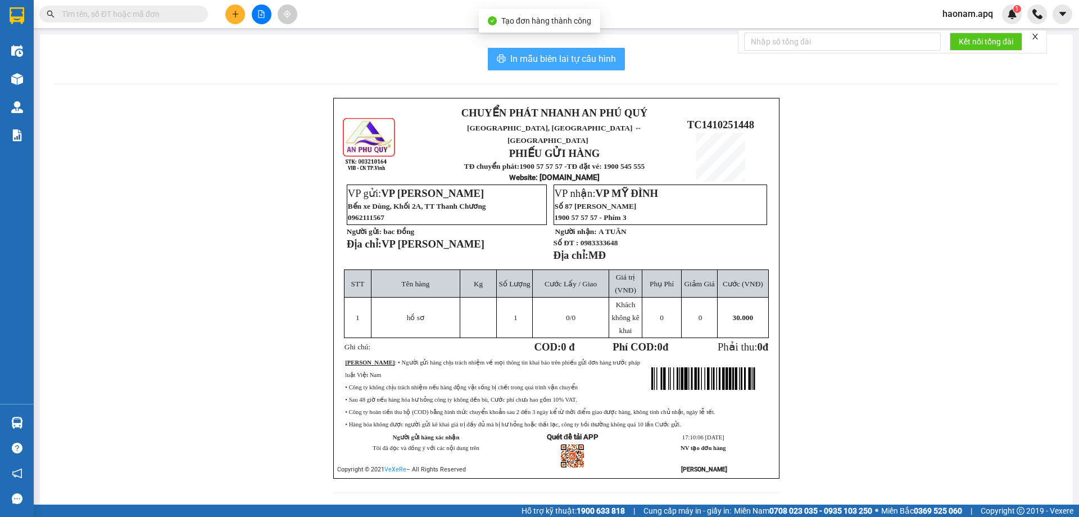
click at [578, 55] on span "In mẫu biên lai tự cấu hình" at bounding box center [563, 59] width 106 height 14
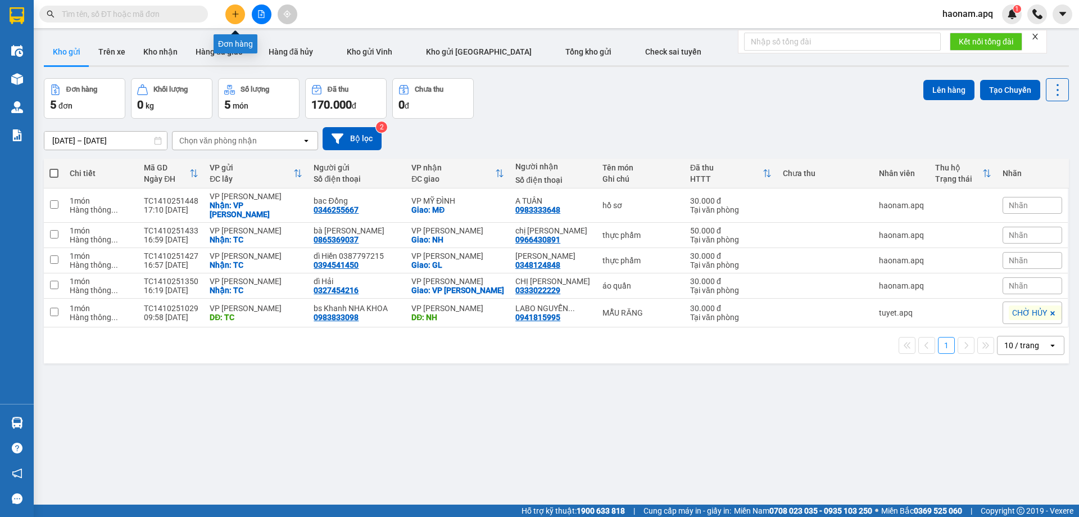
click at [236, 13] on icon "plus" at bounding box center [236, 14] width 8 height 8
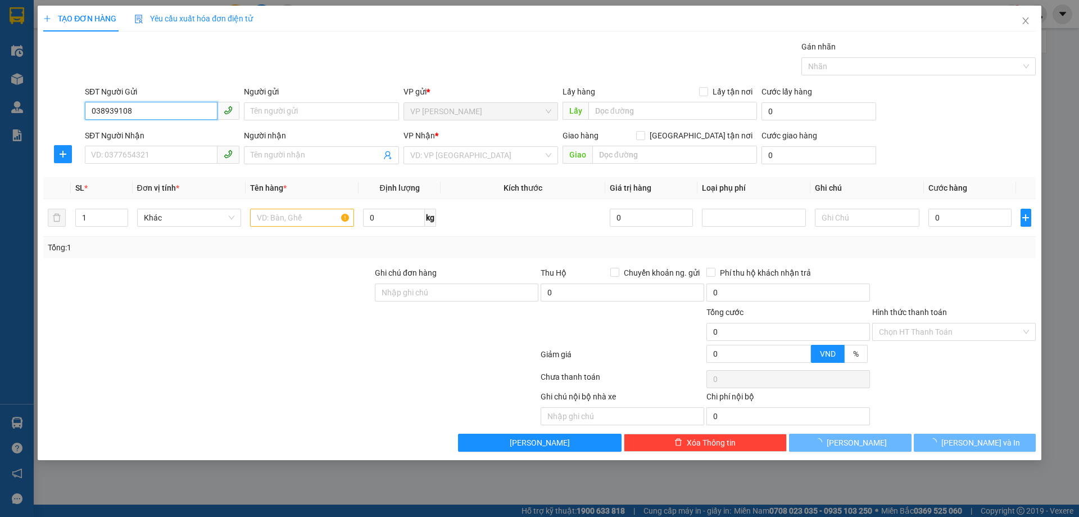
type input "0389391084"
click at [169, 134] on div "0389391084 - GÌ hường" at bounding box center [162, 134] width 141 height 12
type input "GÌ hường"
checkbox input "true"
type input "TC"
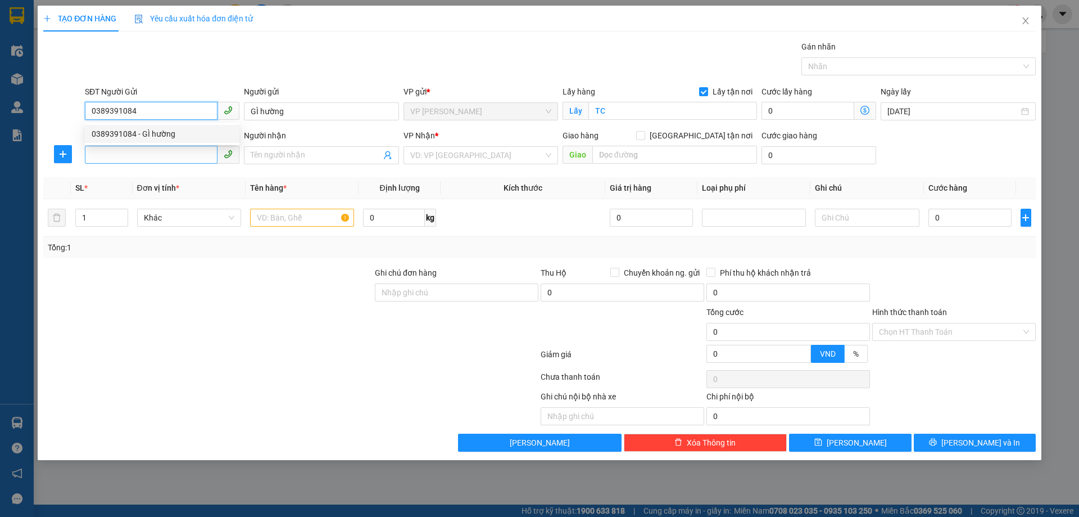
type input "0389391084"
click at [172, 153] on input "SĐT Người Nhận" at bounding box center [151, 155] width 133 height 18
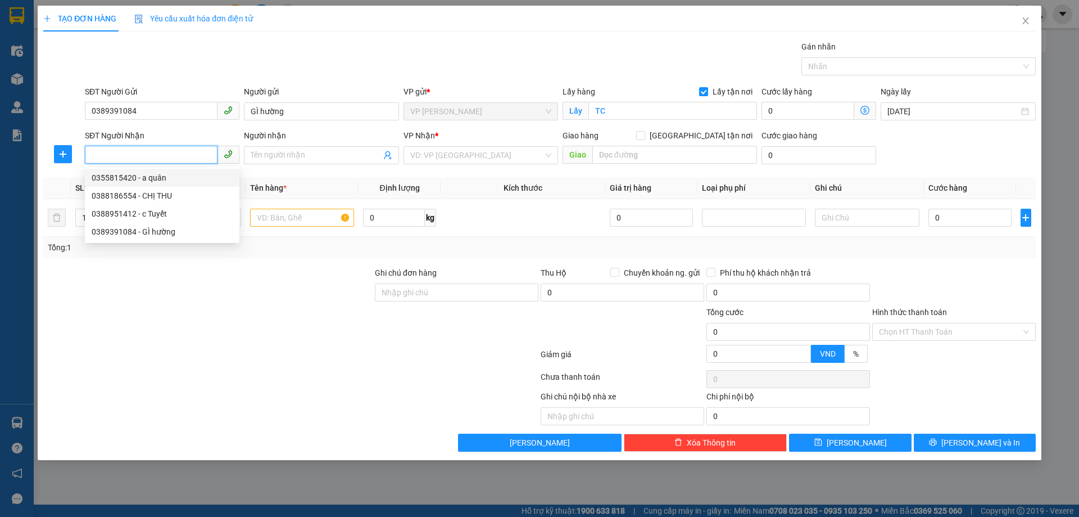
click at [173, 176] on div "0355815420 - a quân" at bounding box center [162, 177] width 141 height 12
type input "0355815420"
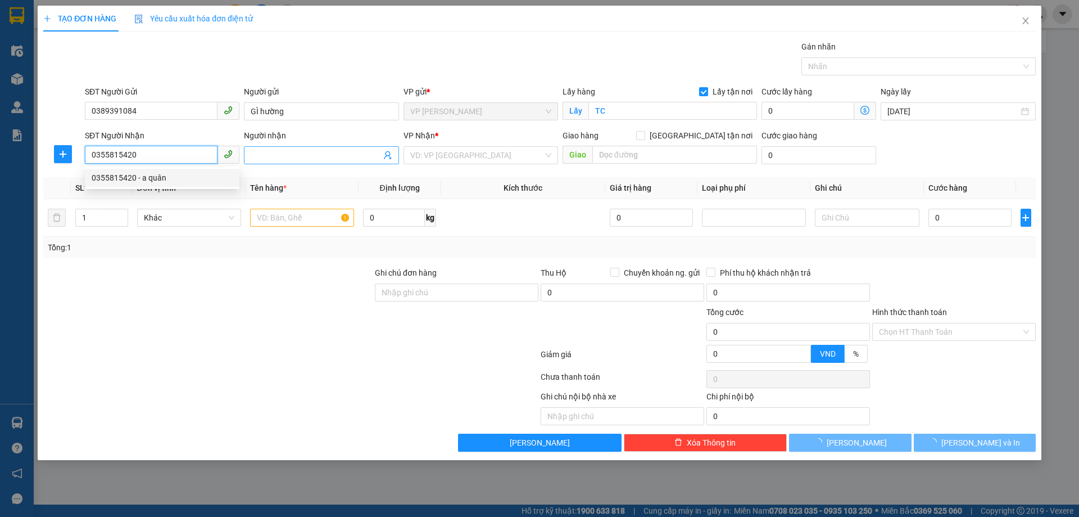
type input "a quân"
checkbox input "true"
type input "MĐ"
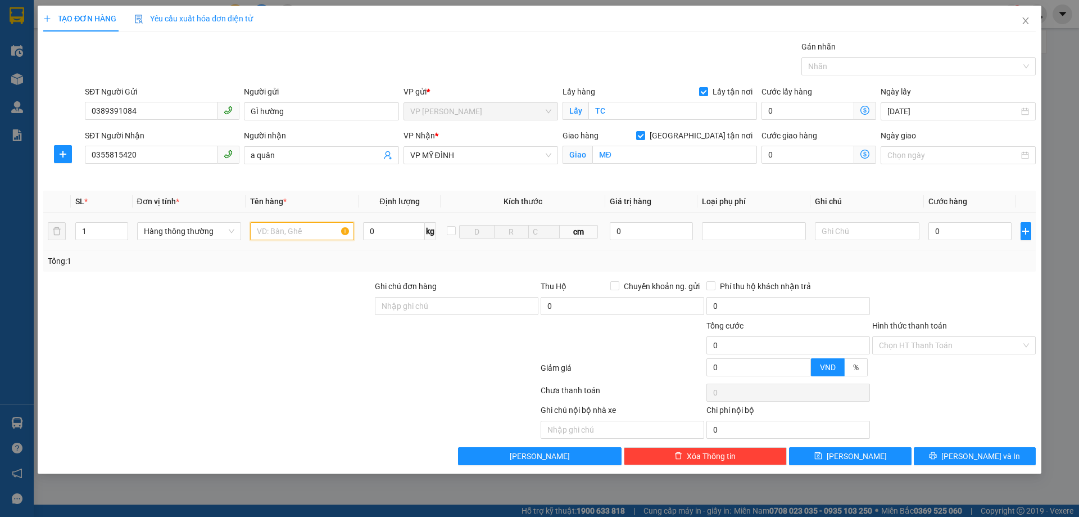
click at [307, 226] on input "text" at bounding box center [302, 231] width 104 height 18
click at [306, 303] on div at bounding box center [208, 299] width 332 height 39
drag, startPoint x: 303, startPoint y: 229, endPoint x: 239, endPoint y: 232, distance: 64.1
click at [239, 232] on tr "1 Hàng thông thường thực phẩm 0 kg cm 0 0" at bounding box center [539, 231] width 993 height 38
type input "gạo"
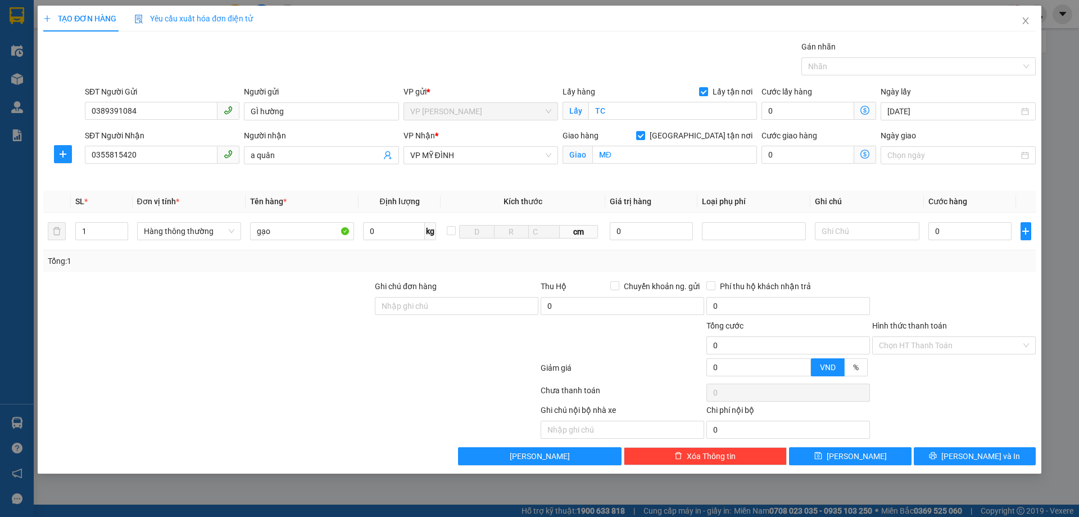
click at [275, 331] on div at bounding box center [208, 338] width 332 height 39
click at [991, 221] on div "0" at bounding box center [970, 231] width 84 height 22
click at [984, 234] on input "0" at bounding box center [970, 231] width 84 height 18
type input "3"
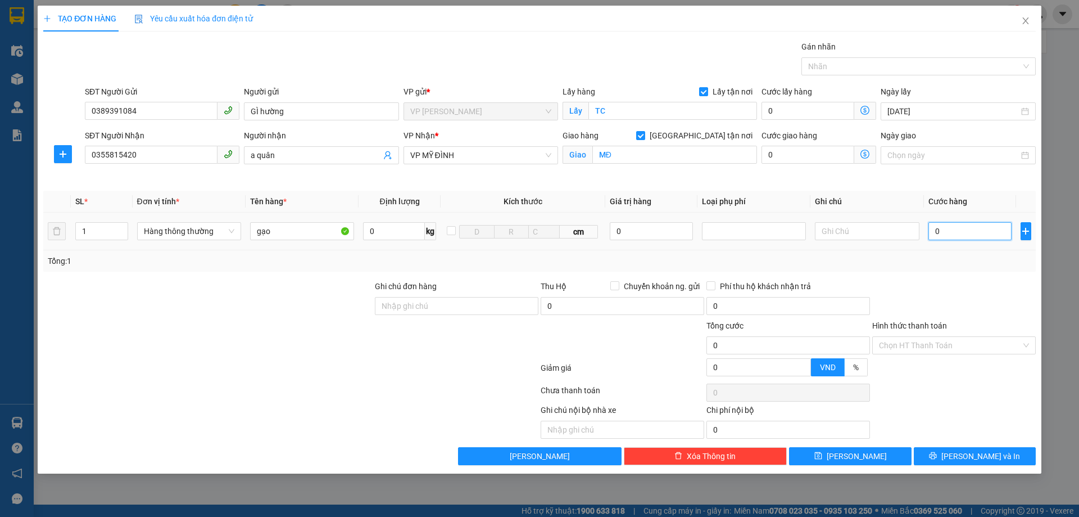
type input "3"
type input "30"
type input "300"
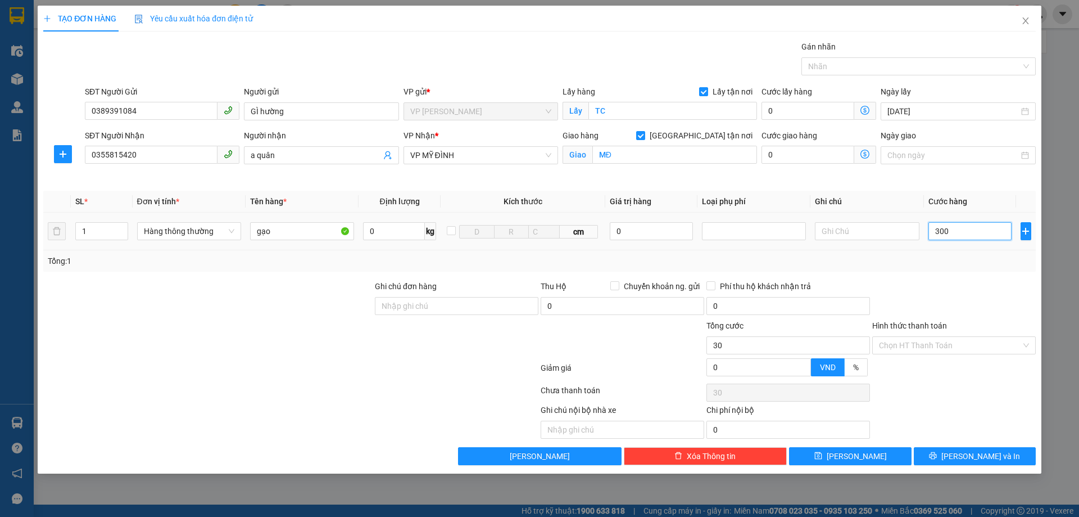
type input "300"
type input "3.000"
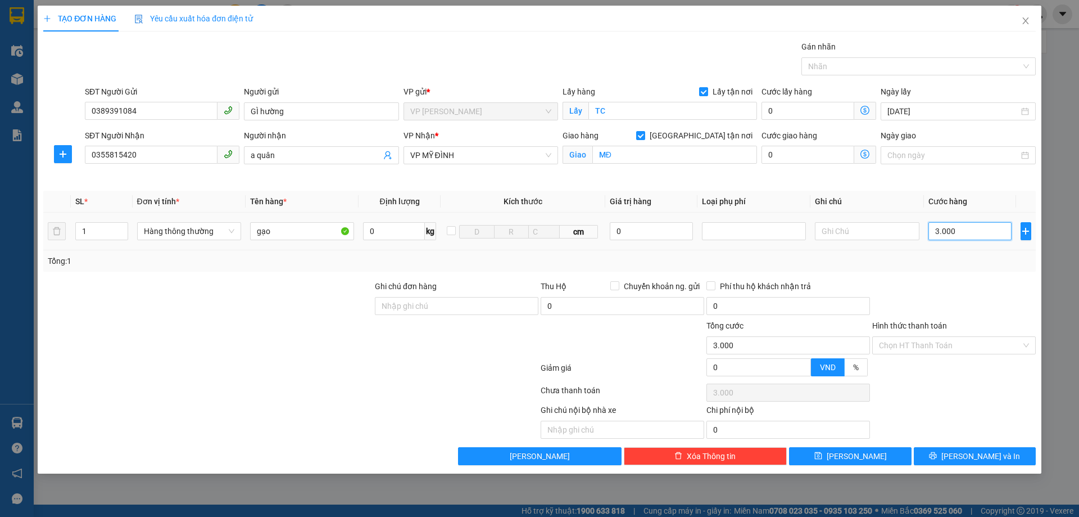
type input "30.000"
click at [958, 346] on input "Hình thức thanh toán" at bounding box center [950, 345] width 142 height 17
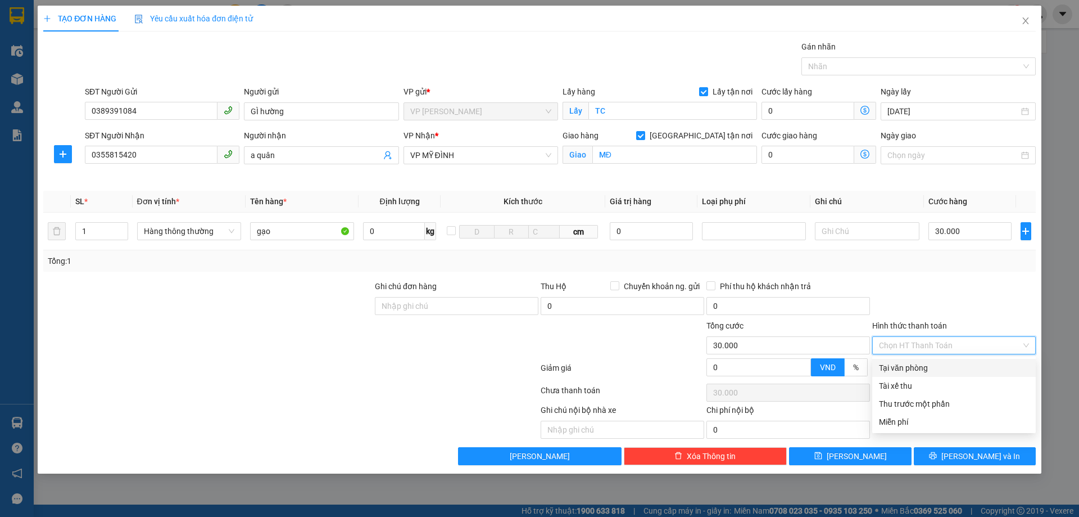
click at [947, 362] on div "Tại văn phòng" at bounding box center [954, 367] width 150 height 12
type input "0"
click at [956, 307] on div at bounding box center [954, 299] width 166 height 39
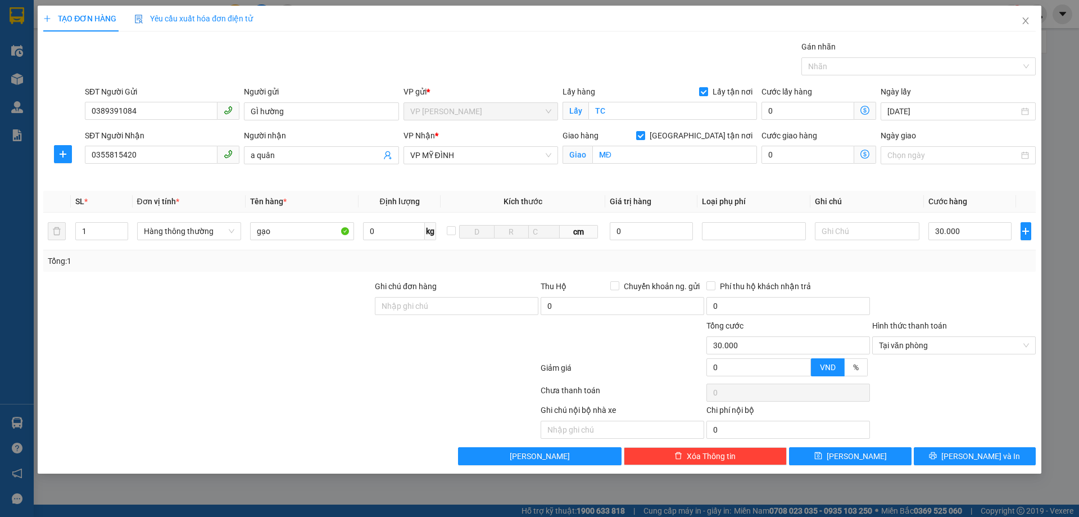
click at [945, 398] on div at bounding box center [954, 392] width 166 height 22
click at [978, 453] on span "[PERSON_NAME] và In" at bounding box center [980, 456] width 79 height 12
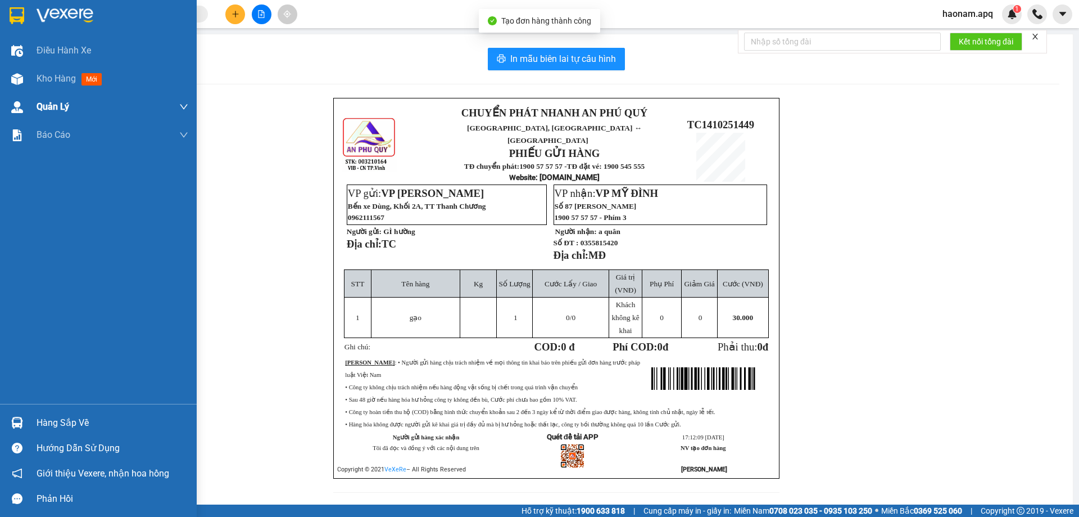
drag, startPoint x: 64, startPoint y: 75, endPoint x: 87, endPoint y: 115, distance: 46.1
click at [62, 74] on span "Kho hàng" at bounding box center [56, 78] width 39 height 11
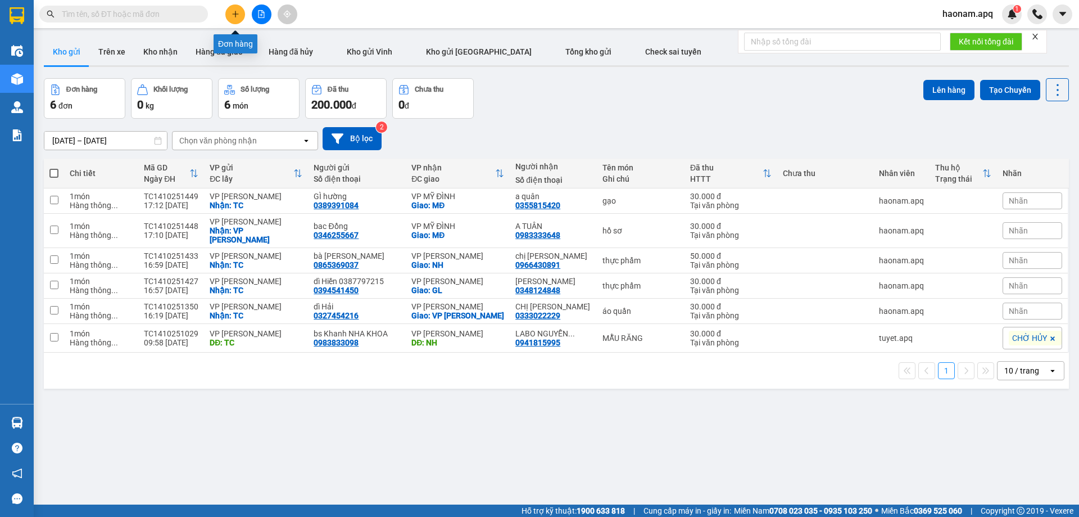
click at [240, 8] on button at bounding box center [235, 14] width 20 height 20
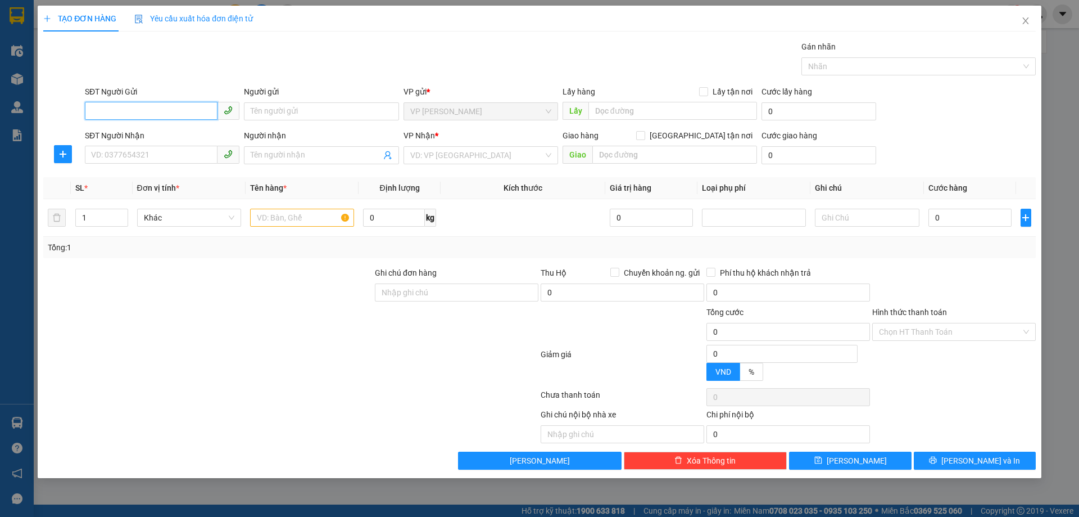
click at [114, 115] on input "SĐT Người Gửi" at bounding box center [151, 111] width 133 height 18
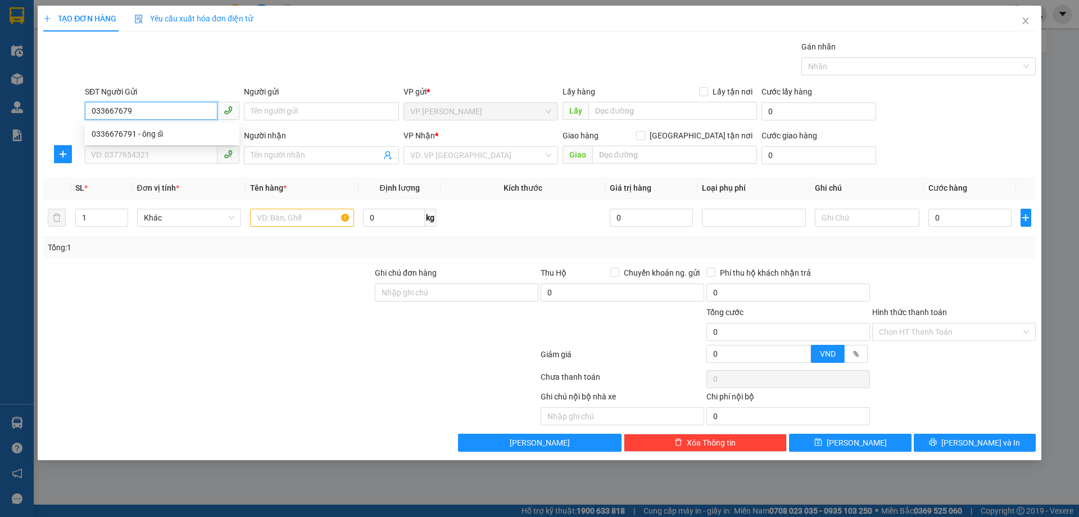
type input "0336676791"
click at [179, 134] on div "0336676791 - ông sĩ" at bounding box center [162, 134] width 141 height 12
type input "ông sĩ"
checkbox input "true"
type input "TC"
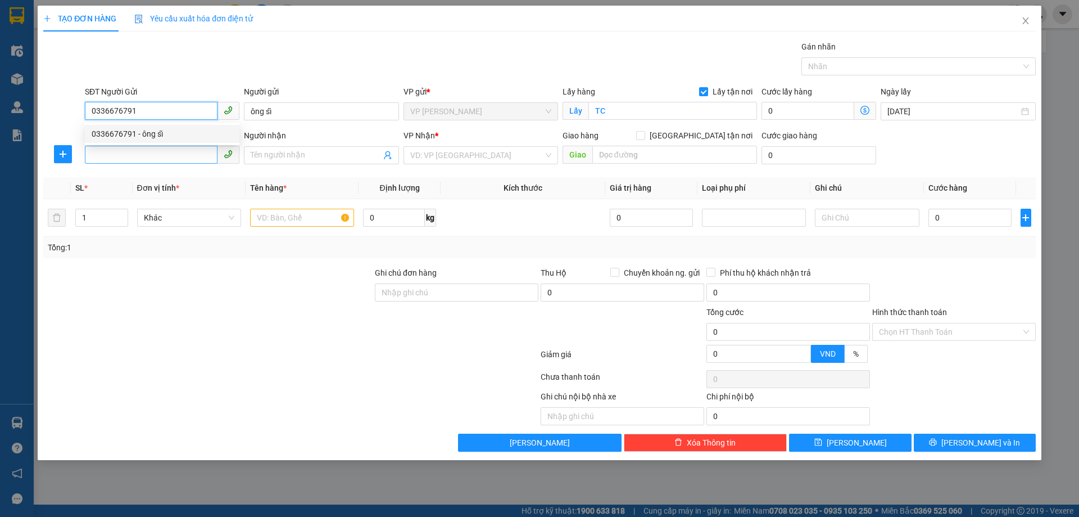
type input "0336676791"
click at [176, 155] on input "SĐT Người Nhận" at bounding box center [151, 155] width 133 height 18
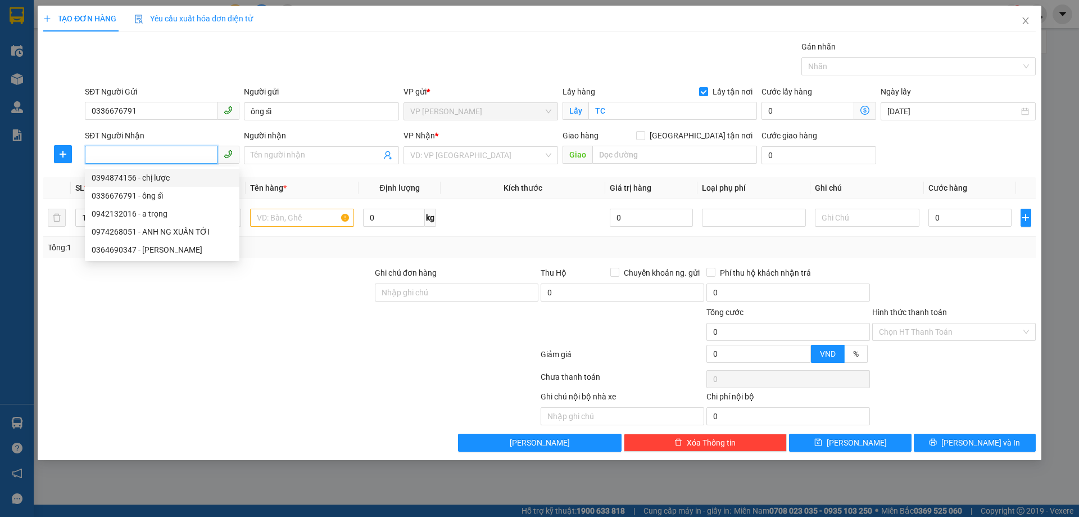
drag, startPoint x: 184, startPoint y: 175, endPoint x: 196, endPoint y: 179, distance: 13.2
click at [186, 176] on div "0394874156 - chị lược" at bounding box center [162, 177] width 141 height 12
type input "0394874156"
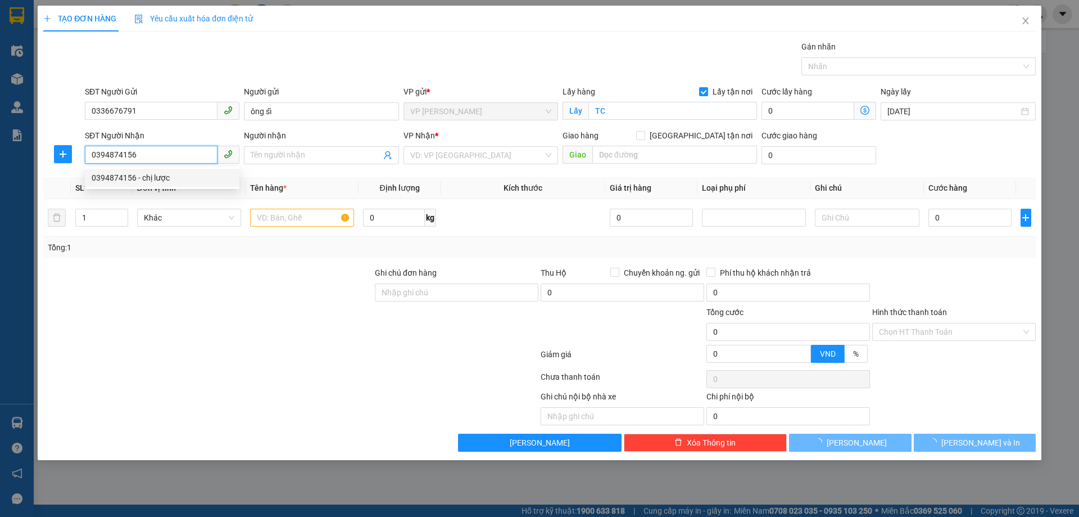
type input "chị lược"
checkbox input "true"
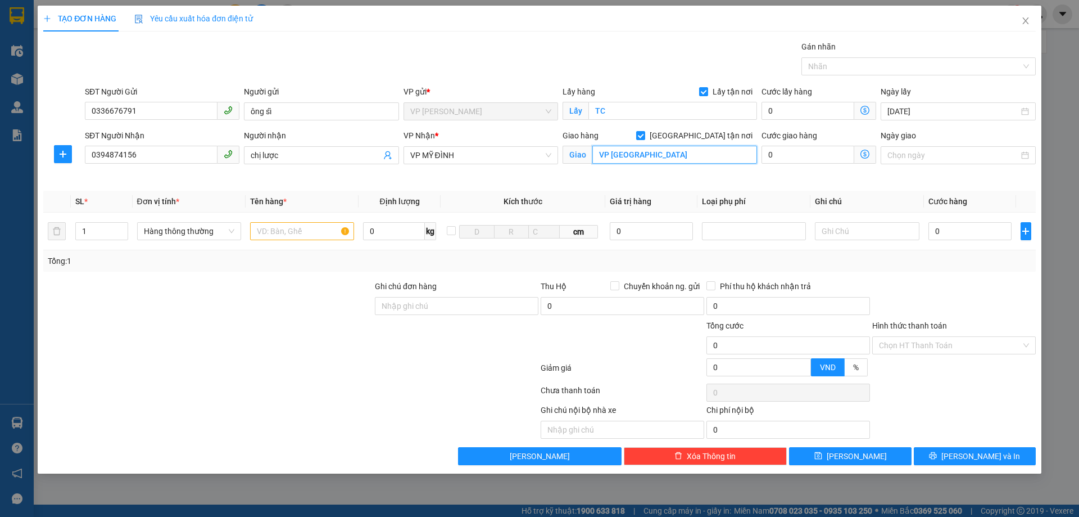
click at [656, 156] on input "VP [GEOGRAPHIC_DATA]" at bounding box center [674, 155] width 165 height 18
type input "MĐ"
click at [322, 280] on div "Transit Pickup Surcharge Ids Transit Deliver Surcharge Ids Transit Deliver Surc…" at bounding box center [539, 252] width 993 height 424
click at [319, 237] on input "text" at bounding box center [302, 231] width 104 height 18
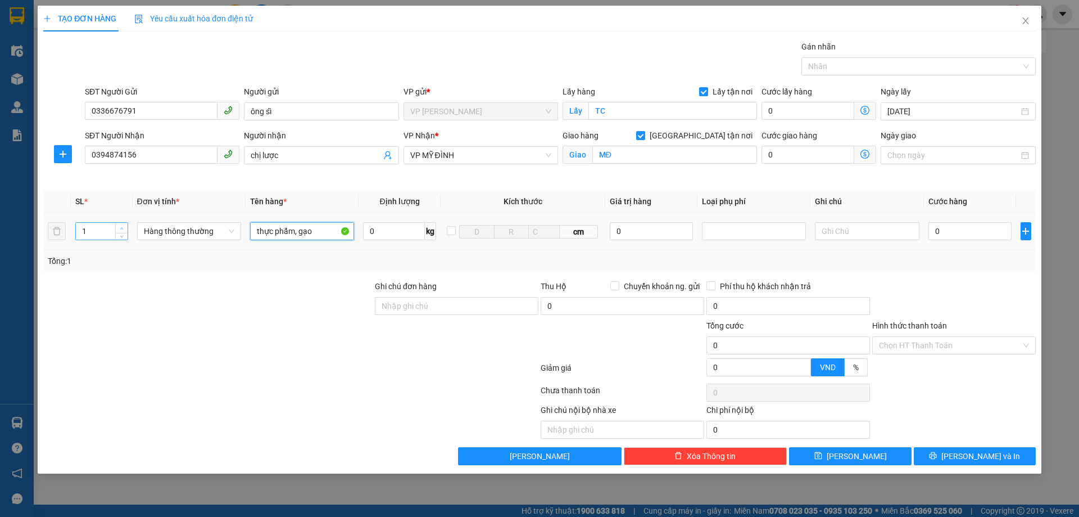
type input "thực phẩm, gạo"
type input "2"
click at [123, 229] on icon "up" at bounding box center [122, 228] width 4 height 4
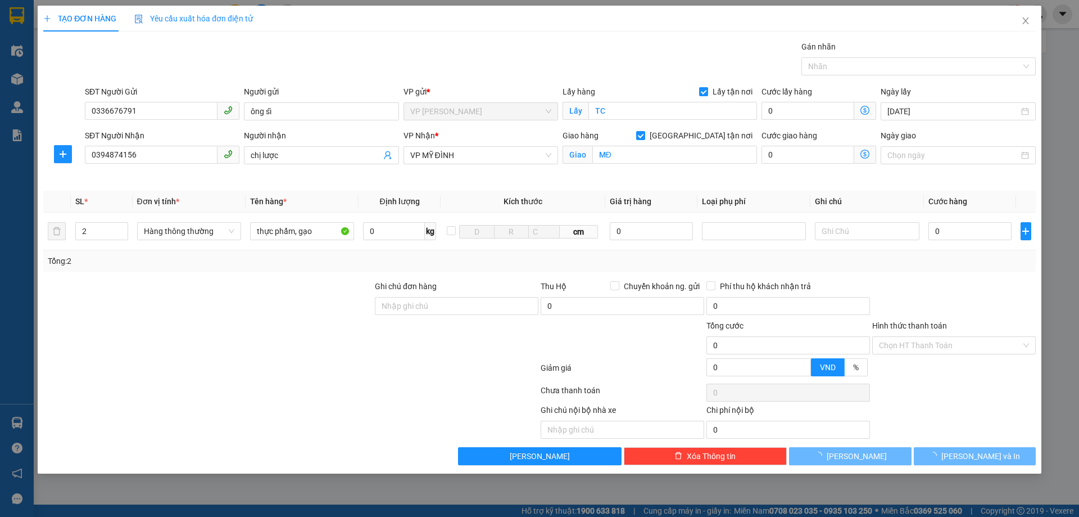
click at [221, 298] on div at bounding box center [208, 299] width 332 height 39
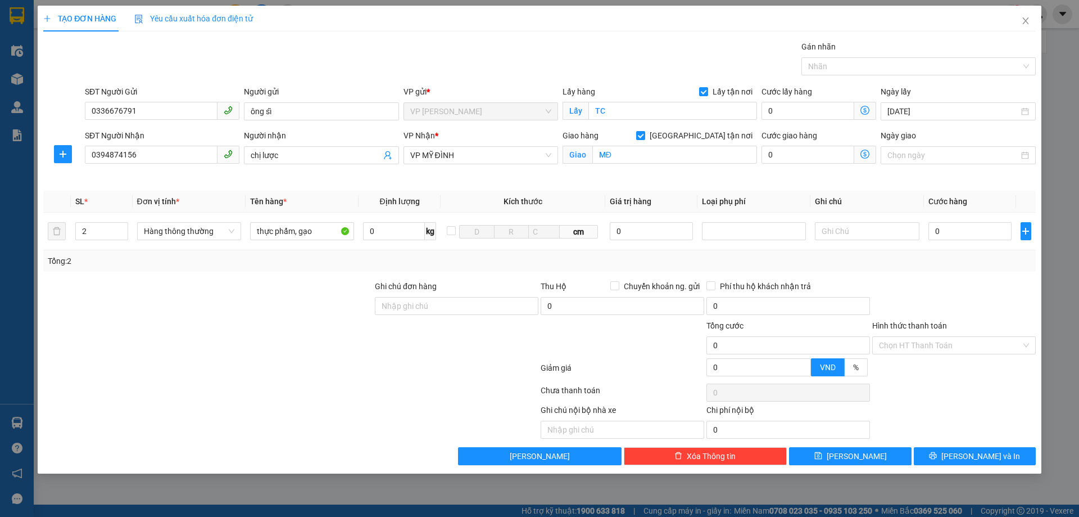
click at [955, 269] on div "Tổng: 2" at bounding box center [539, 260] width 993 height 21
click at [969, 232] on input "0" at bounding box center [970, 231] width 84 height 18
type input "8"
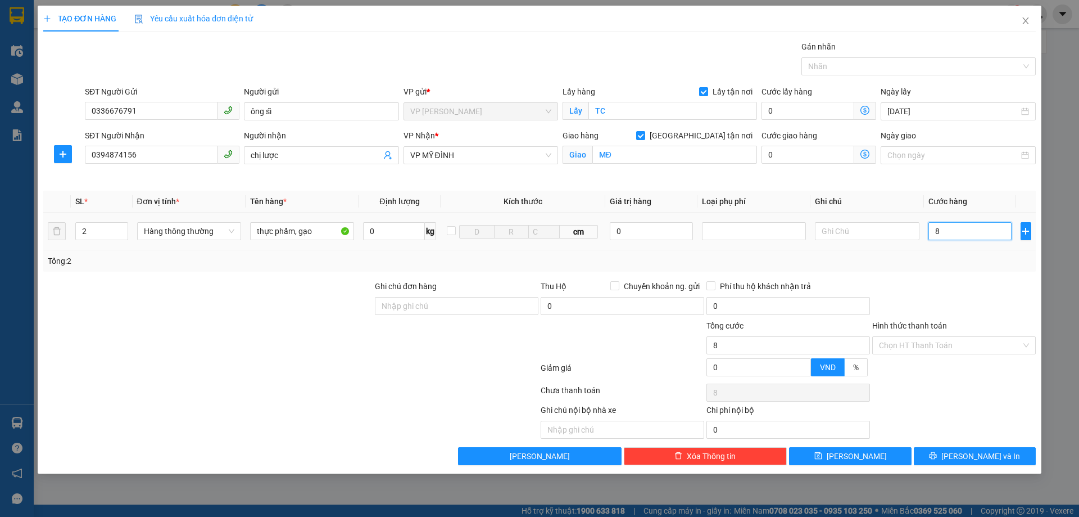
type input "80"
type input "800"
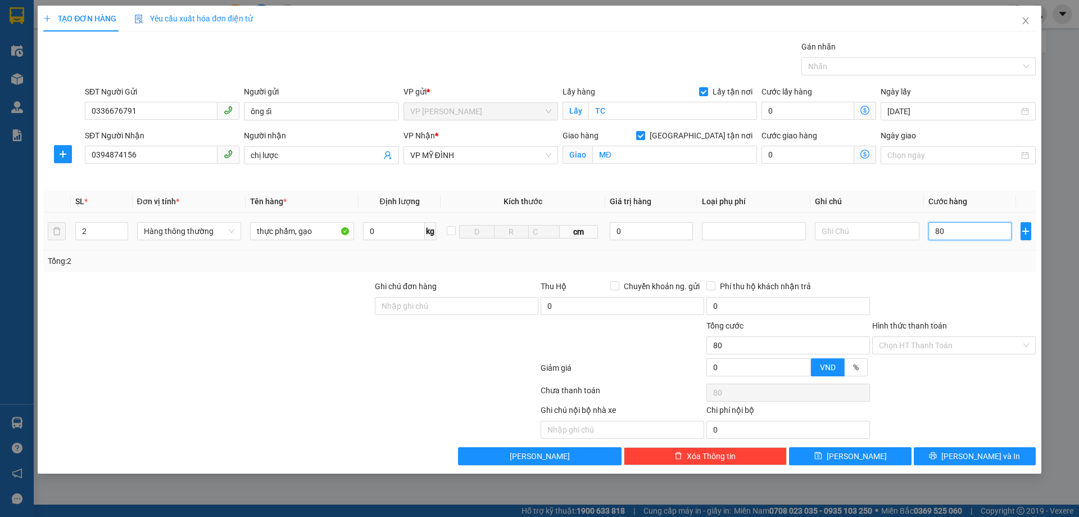
type input "800"
type input "8.000"
type input "80.000"
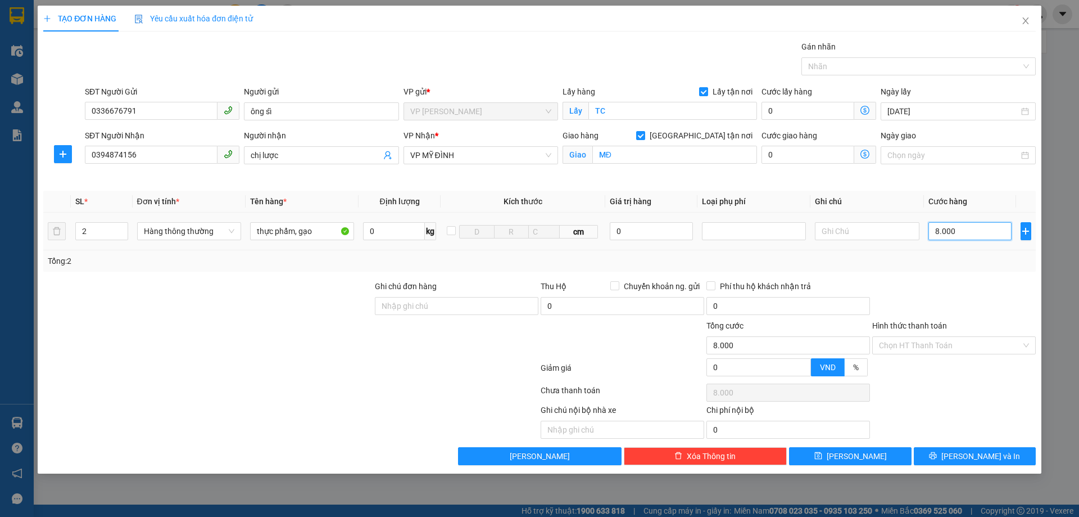
type input "80.000"
click at [935, 338] on input "Hình thức thanh toán" at bounding box center [950, 345] width 142 height 17
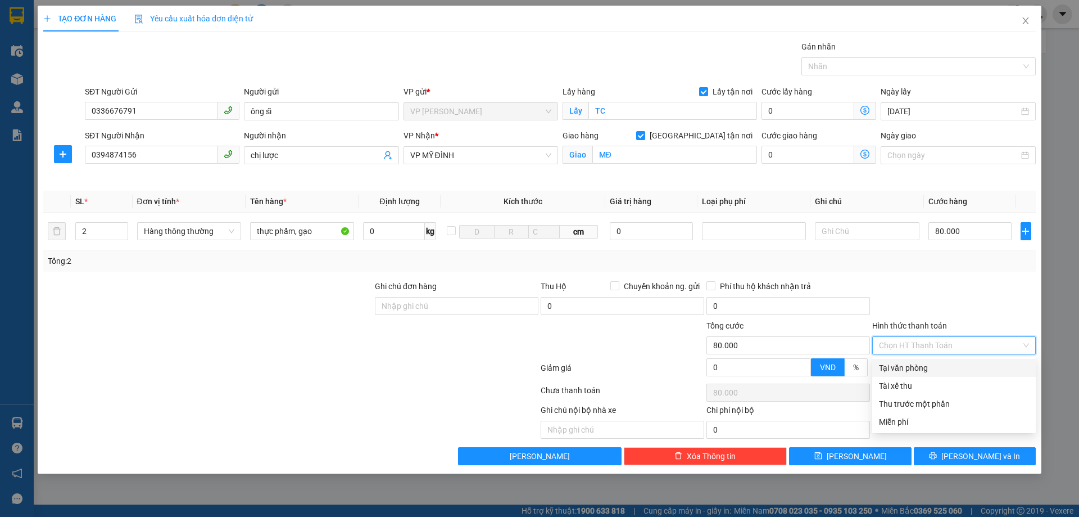
click at [936, 365] on div "Tại văn phòng" at bounding box center [954, 367] width 150 height 12
type input "0"
click at [950, 310] on div at bounding box center [954, 299] width 166 height 39
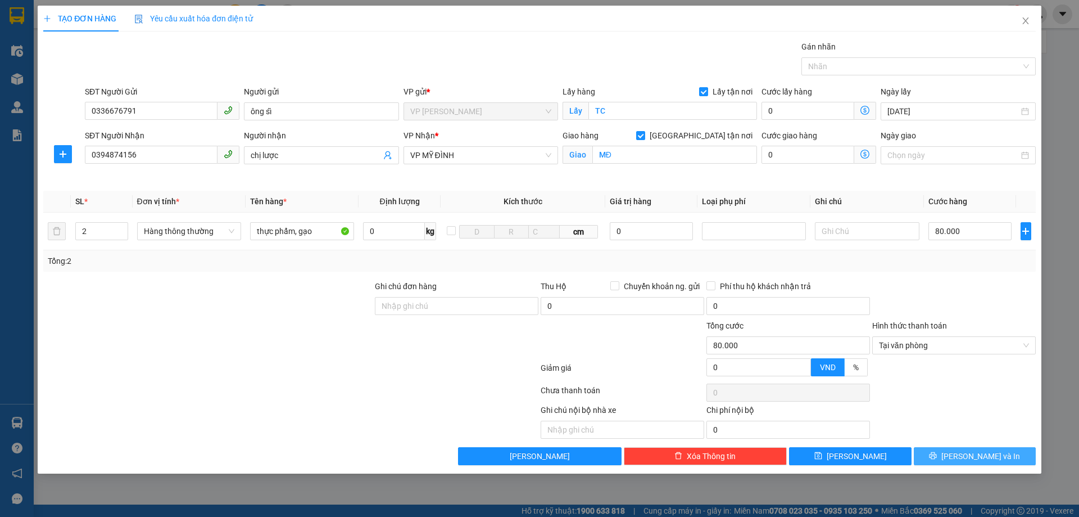
click at [928, 451] on button "[PERSON_NAME] và In" at bounding box center [975, 456] width 122 height 18
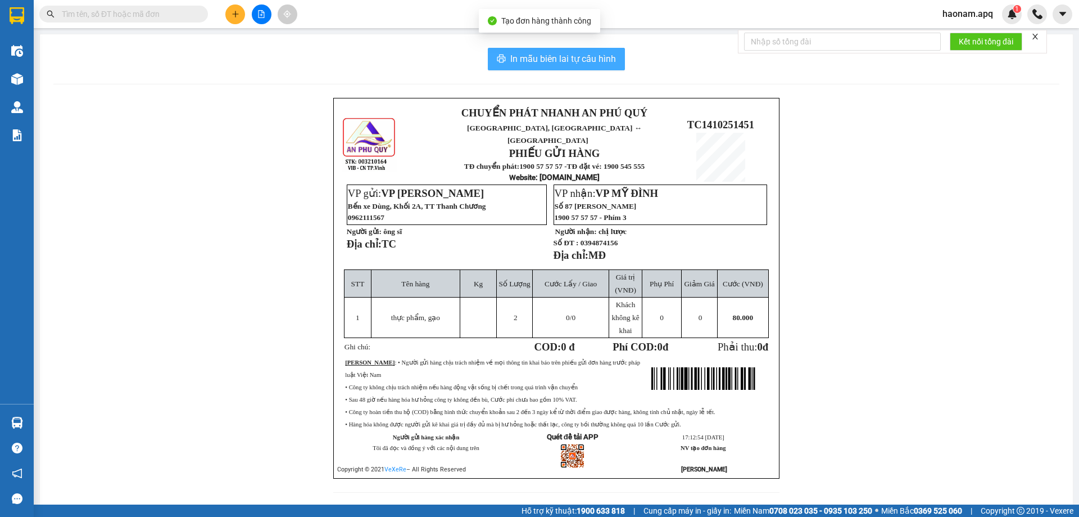
click at [584, 59] on span "In mẫu biên lai tự cấu hình" at bounding box center [563, 59] width 106 height 14
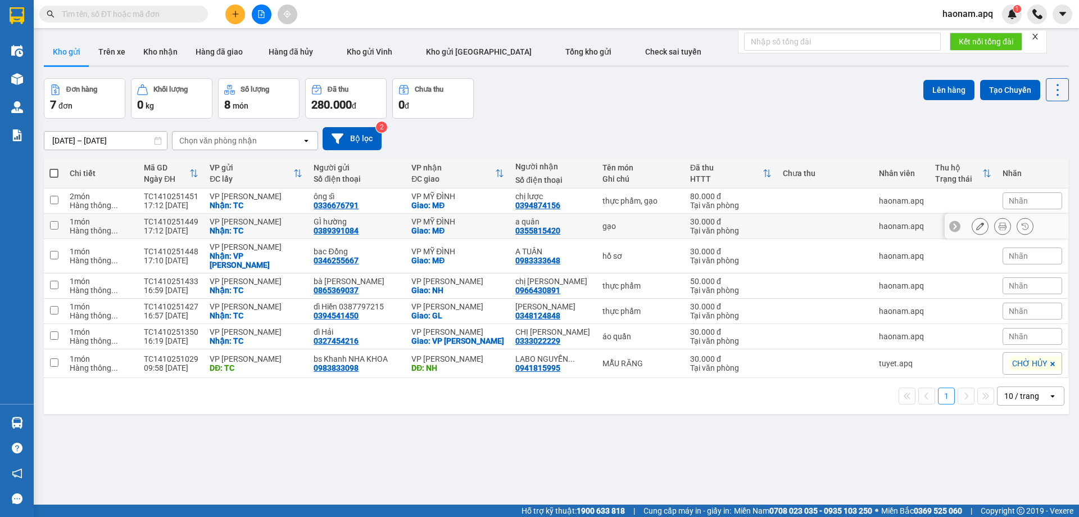
click at [995, 223] on button at bounding box center [1003, 226] width 16 height 20
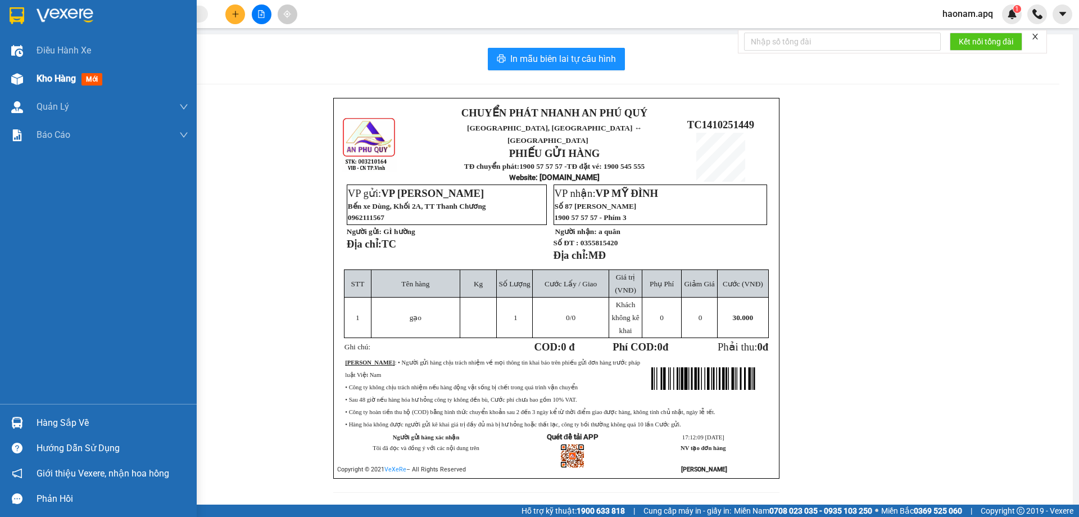
click at [53, 76] on span "Kho hàng" at bounding box center [56, 78] width 39 height 11
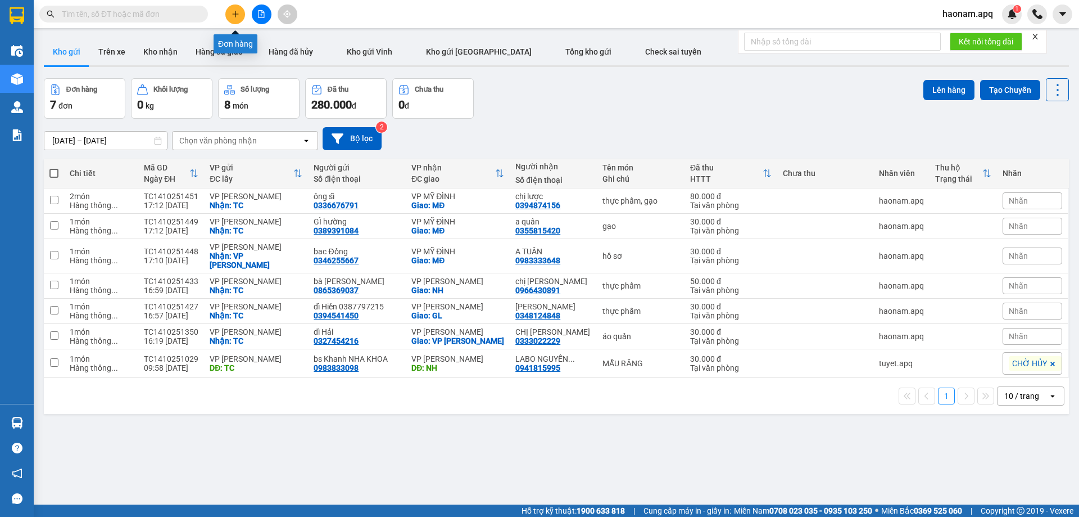
click at [234, 16] on icon "plus" at bounding box center [236, 14] width 8 height 8
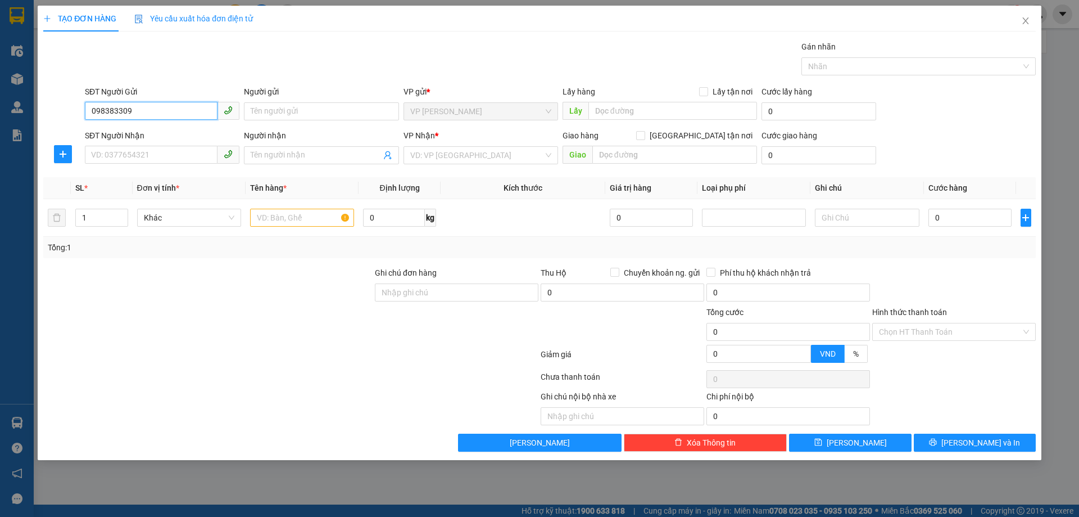
type input "0983833098"
click at [191, 136] on div "0983833098 - bs Khanh NHA KHOA" at bounding box center [162, 134] width 141 height 12
type input "bs Khanh NHA KHOA"
type input "TC"
type input "0983833098"
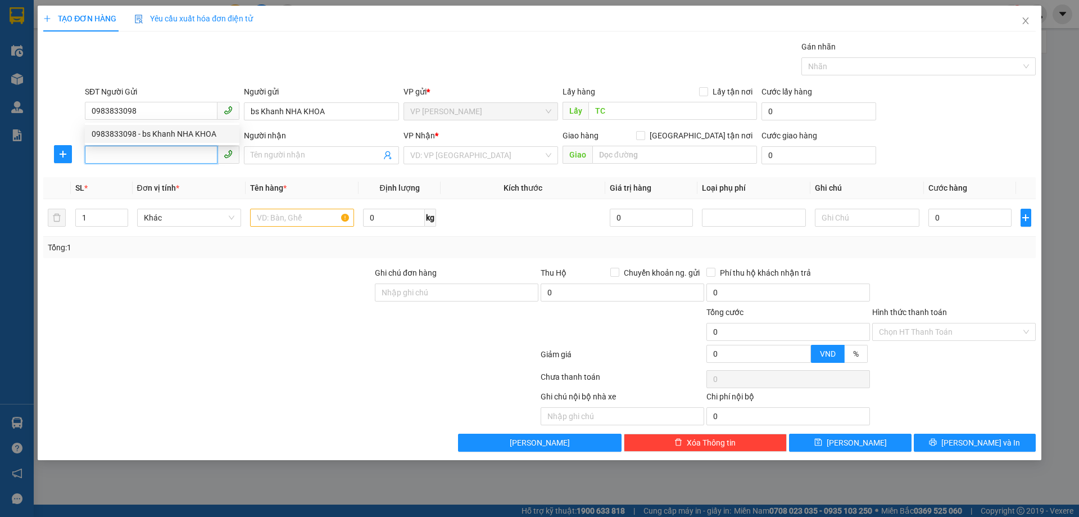
click at [174, 152] on input "SĐT Người Nhận" at bounding box center [151, 155] width 133 height 18
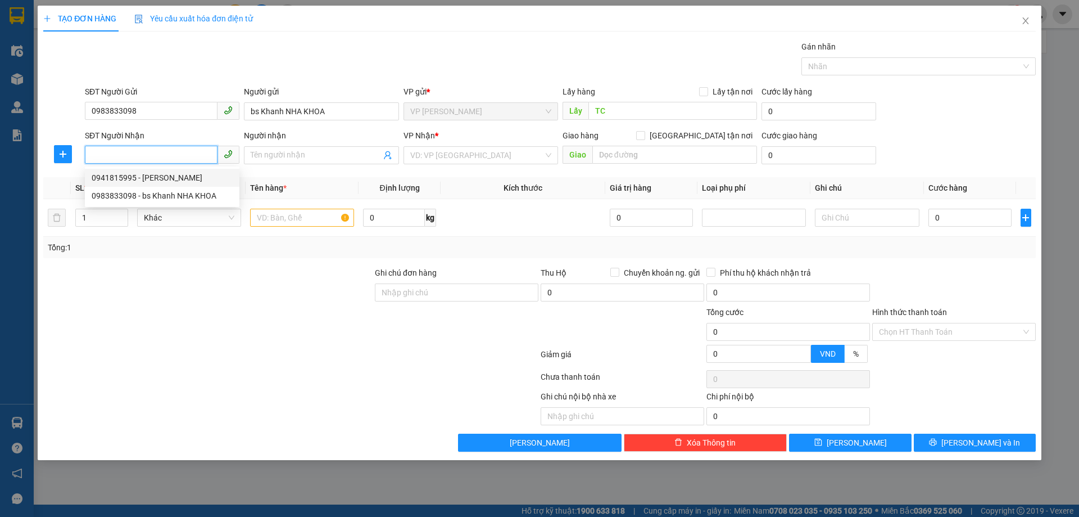
click at [191, 174] on div "0941815995 - [PERSON_NAME]" at bounding box center [162, 177] width 141 height 12
type input "0941815995"
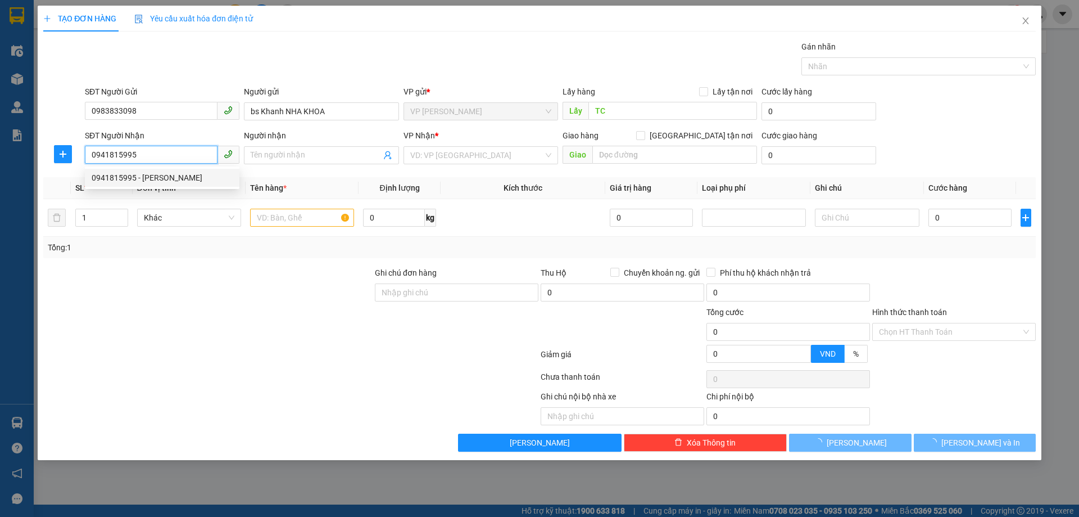
type input "LABO [PERSON_NAME]"
type input "NH"
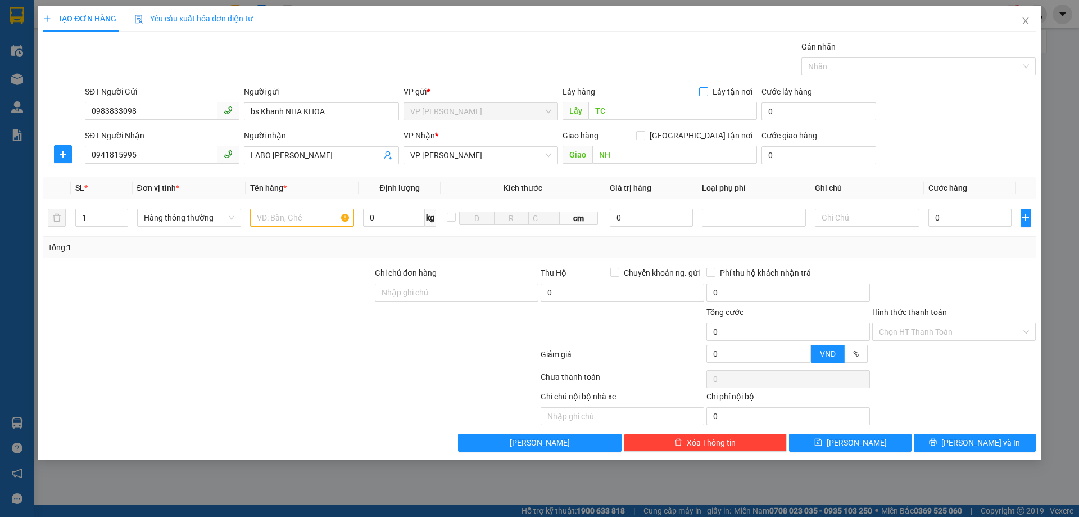
drag, startPoint x: 709, startPoint y: 87, endPoint x: 707, endPoint y: 106, distance: 19.2
click at [707, 88] on input "Lấy tận nơi" at bounding box center [703, 91] width 8 height 8
checkbox input "true"
click at [645, 139] on span at bounding box center [640, 135] width 9 height 9
click at [644, 139] on input "[GEOGRAPHIC_DATA] tận nơi" at bounding box center [640, 135] width 8 height 8
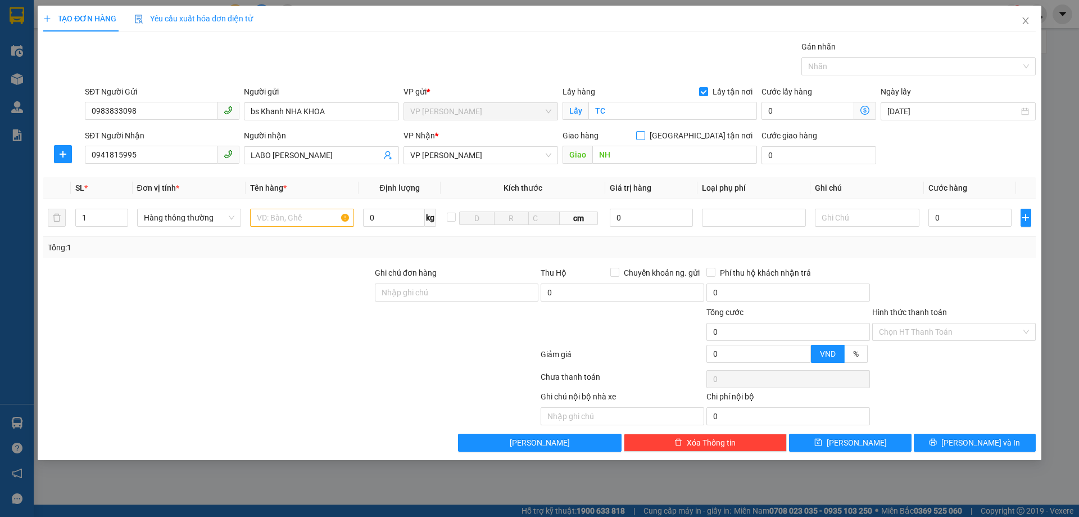
checkbox input "true"
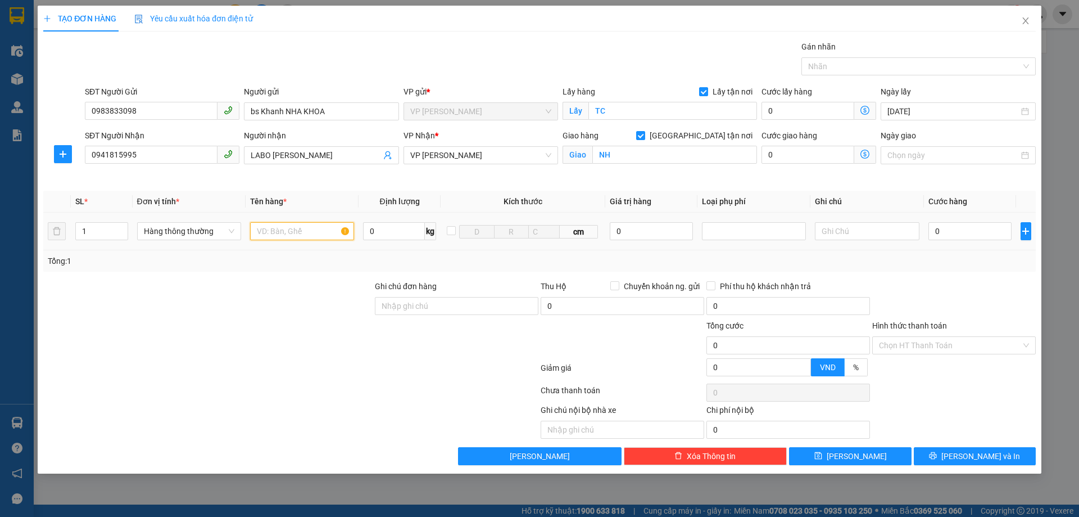
click at [295, 238] on input "text" at bounding box center [302, 231] width 104 height 18
type input "răng"
click at [968, 228] on input "0" at bounding box center [970, 231] width 84 height 18
type input "3"
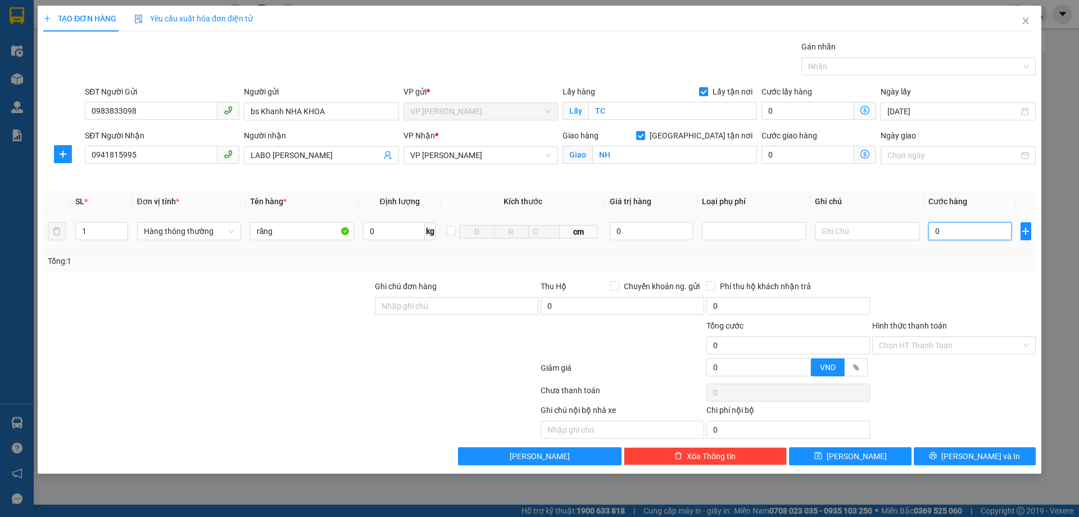
type input "3"
type input "30"
type input "300"
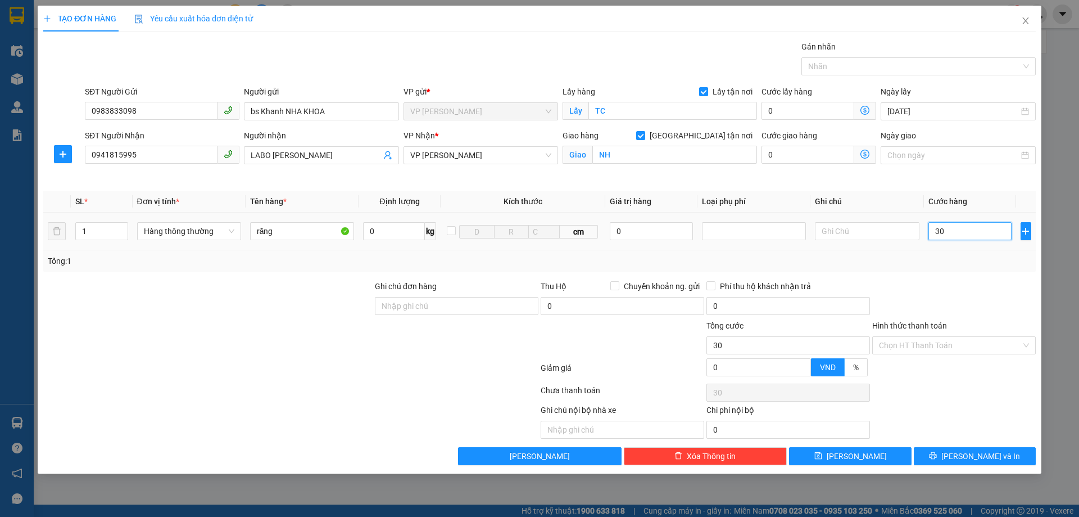
type input "300"
type input "3.000"
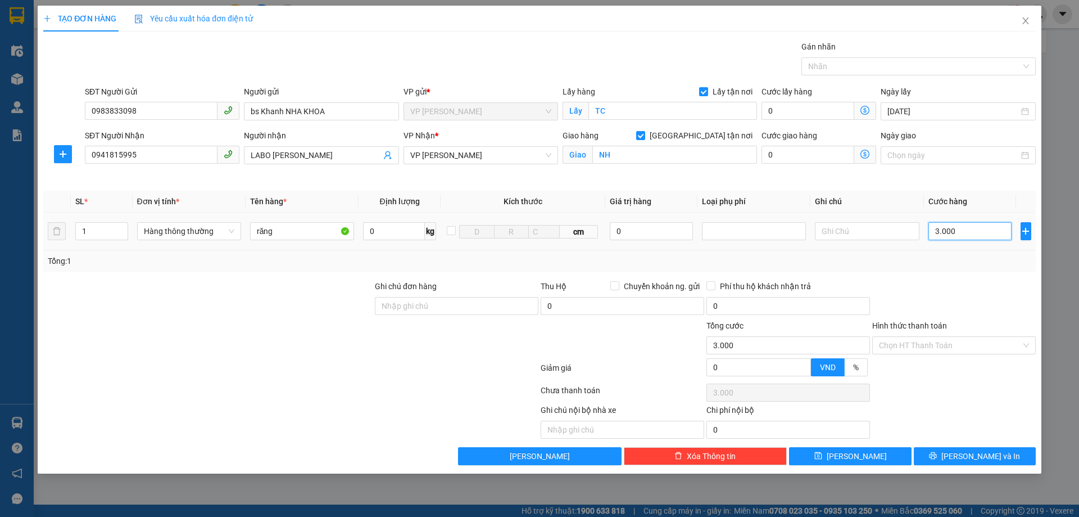
type input "30.000"
drag, startPoint x: 945, startPoint y: 343, endPoint x: 946, endPoint y: 356, distance: 12.4
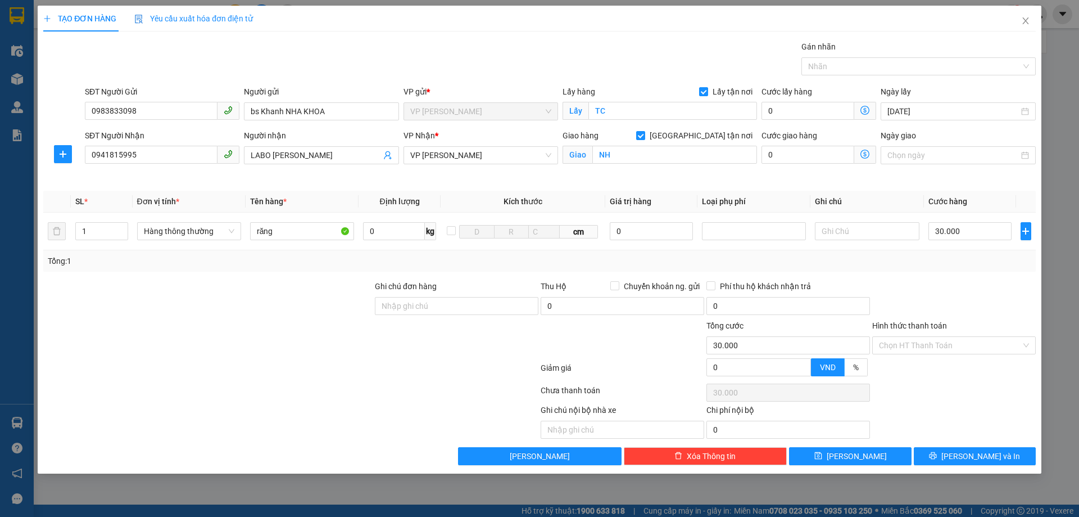
click at [946, 345] on input "Hình thức thanh toán" at bounding box center [950, 345] width 142 height 17
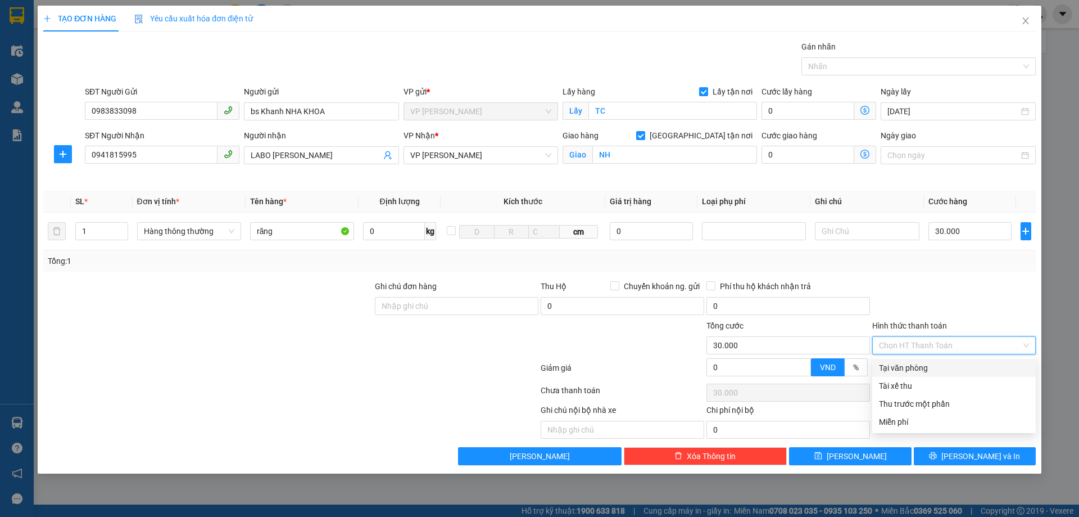
drag, startPoint x: 944, startPoint y: 368, endPoint x: 946, endPoint y: 399, distance: 31.6
click at [944, 368] on div "Tại văn phòng" at bounding box center [954, 367] width 150 height 12
type input "0"
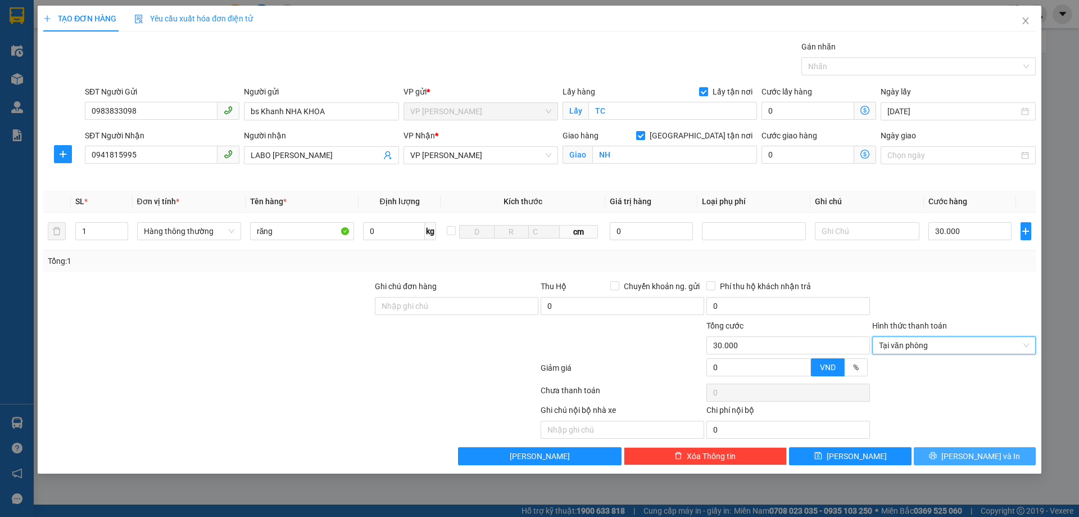
click at [937, 459] on icon "printer" at bounding box center [933, 455] width 8 height 8
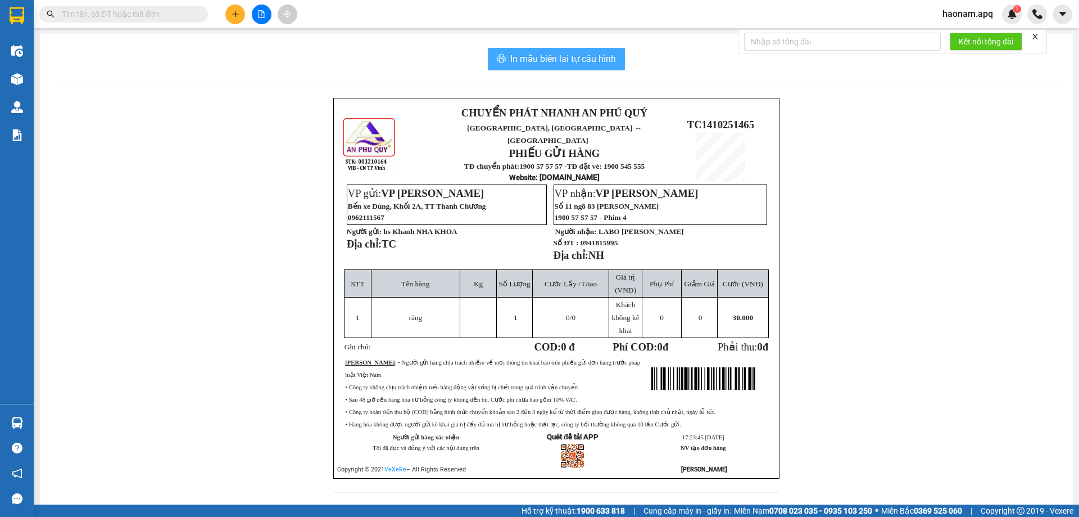
click at [543, 62] on span "In mẫu biên lai tự cấu hình" at bounding box center [563, 59] width 106 height 14
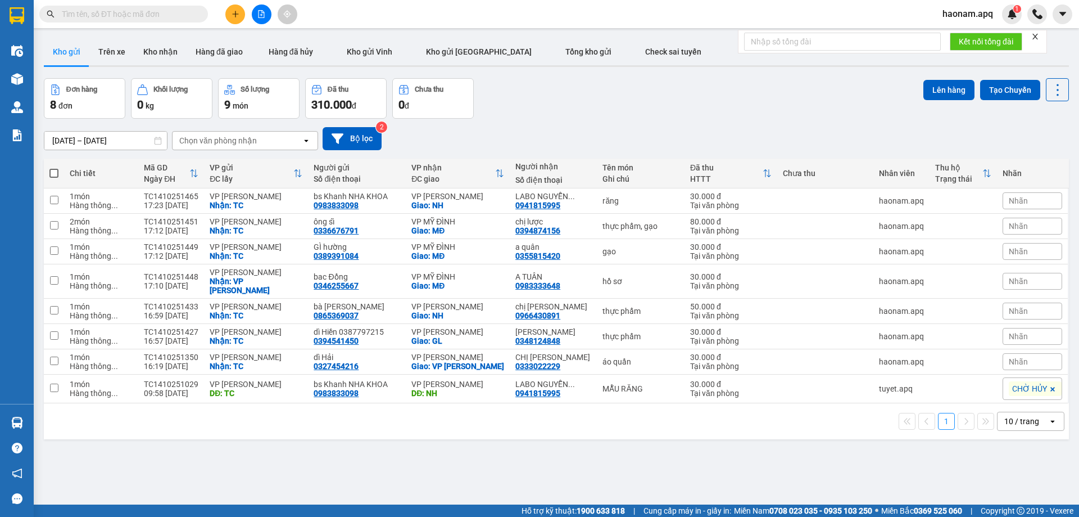
click at [232, 11] on icon "plus" at bounding box center [236, 14] width 8 height 8
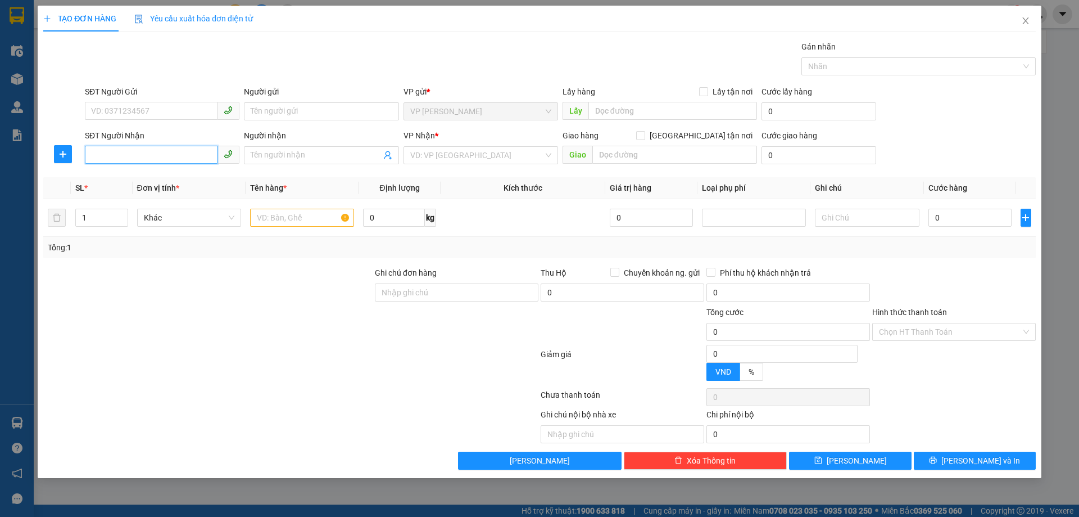
click at [176, 158] on input "SĐT Người Nhận" at bounding box center [151, 155] width 133 height 18
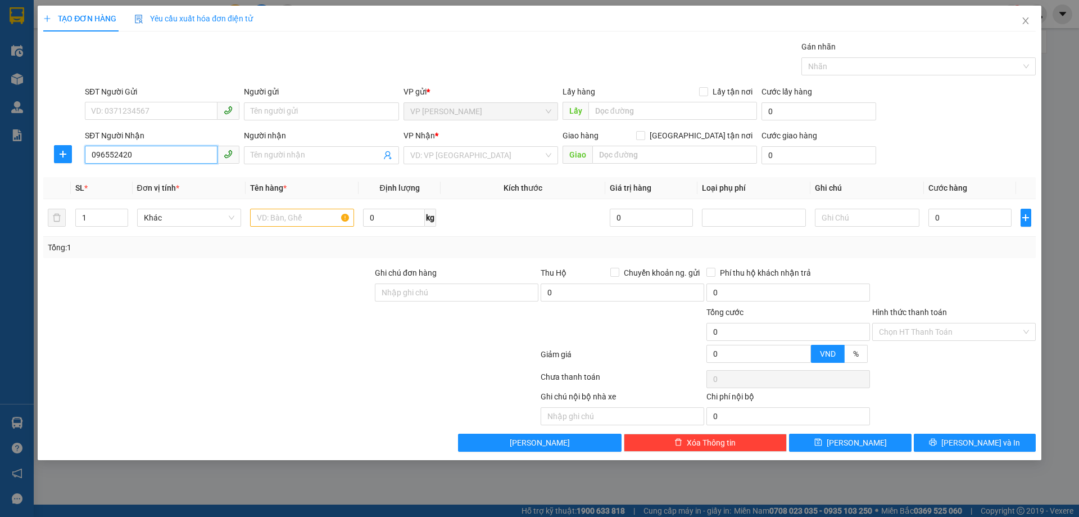
type input "0965524209"
click at [171, 179] on div "0965524209 - c yến" at bounding box center [162, 177] width 141 height 12
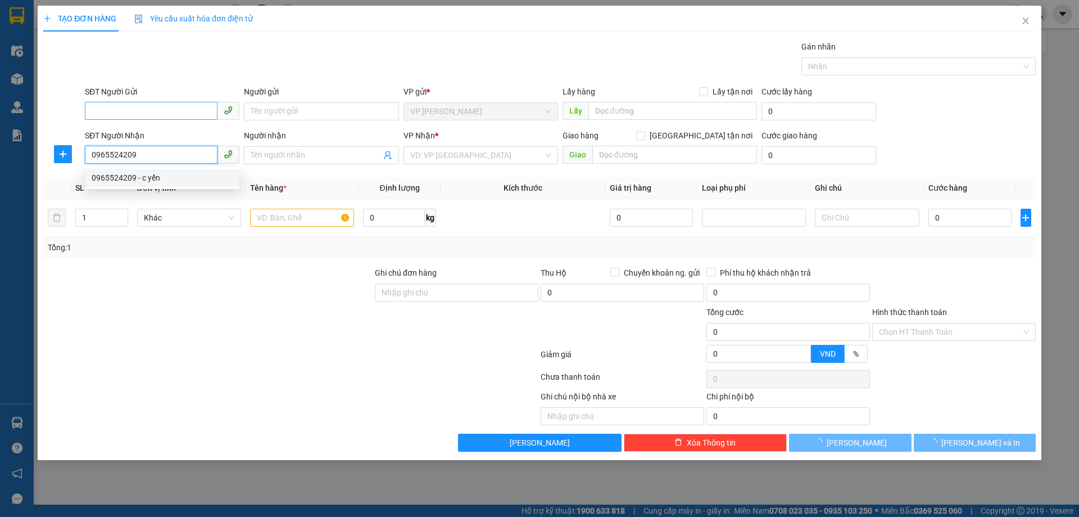
type input "c yến"
checkbox input "true"
type input "[GEOGRAPHIC_DATA], [GEOGRAPHIC_DATA], [GEOGRAPHIC_DATA], [GEOGRAPHIC_DATA]"
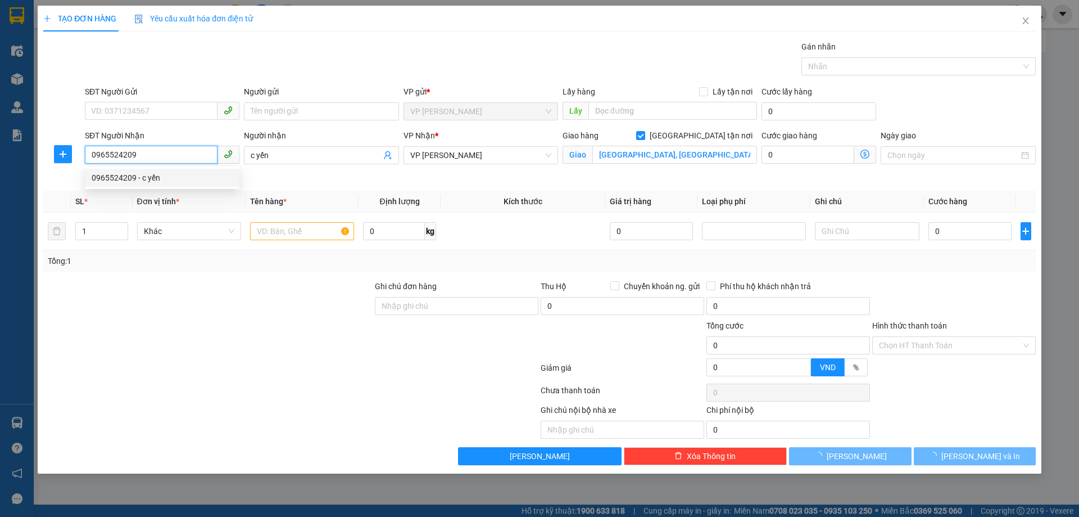
type input "0965524209"
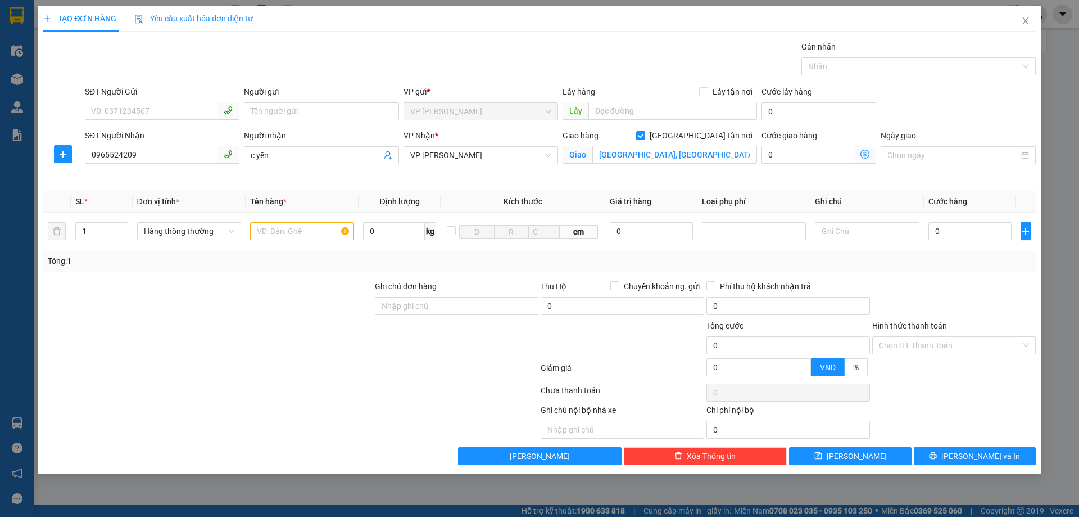
click at [184, 99] on div "SĐT Người Gửi" at bounding box center [162, 93] width 155 height 17
drag, startPoint x: 183, startPoint y: 105, endPoint x: 180, endPoint y: 111, distance: 6.8
click at [181, 110] on input "SĐT Người Gửi" at bounding box center [151, 111] width 133 height 18
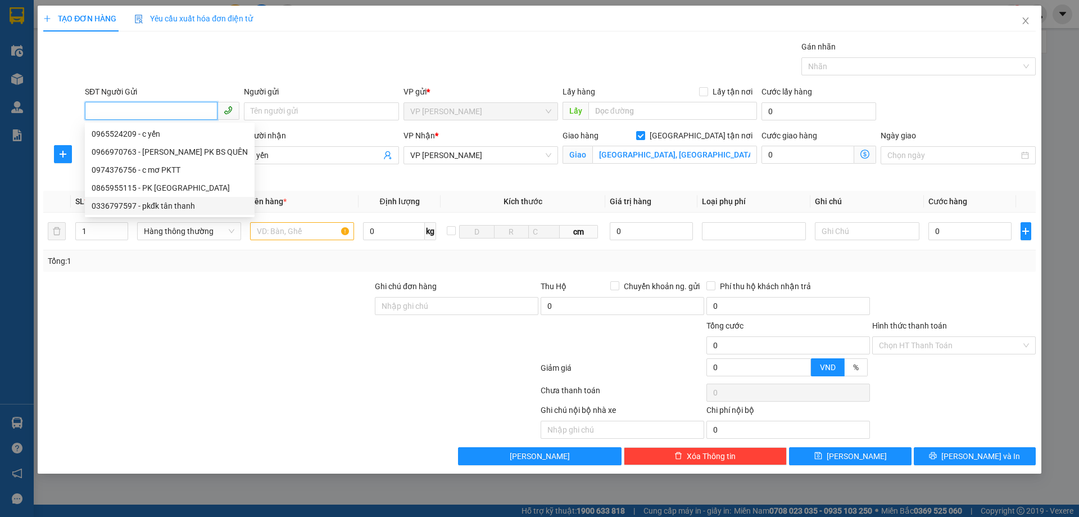
drag, startPoint x: 191, startPoint y: 205, endPoint x: 197, endPoint y: 208, distance: 7.0
click at [191, 205] on div "0336797597 - pkđk tân thanh" at bounding box center [170, 206] width 156 height 12
type input "0336797597"
type input "pkđk tân thanh"
checkbox input "true"
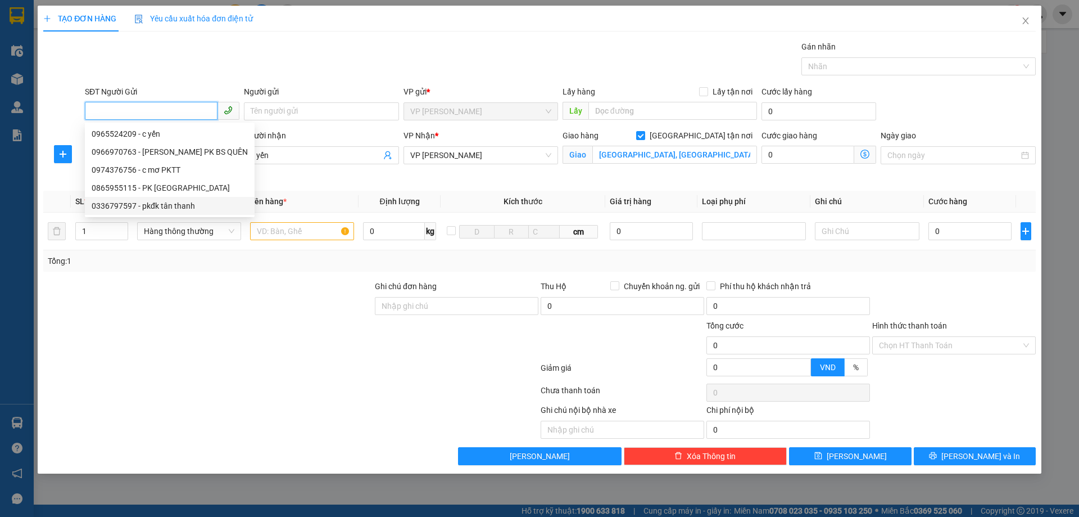
type input "TC"
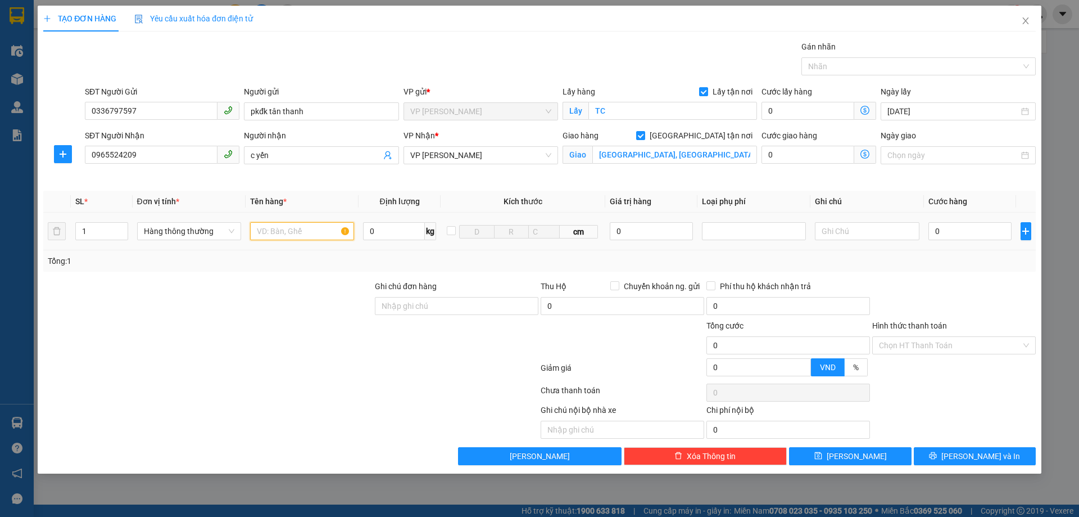
click at [293, 238] on input "text" at bounding box center [302, 231] width 104 height 18
type input "mẫu xn"
click at [966, 239] on input "0" at bounding box center [970, 231] width 84 height 18
type input "3"
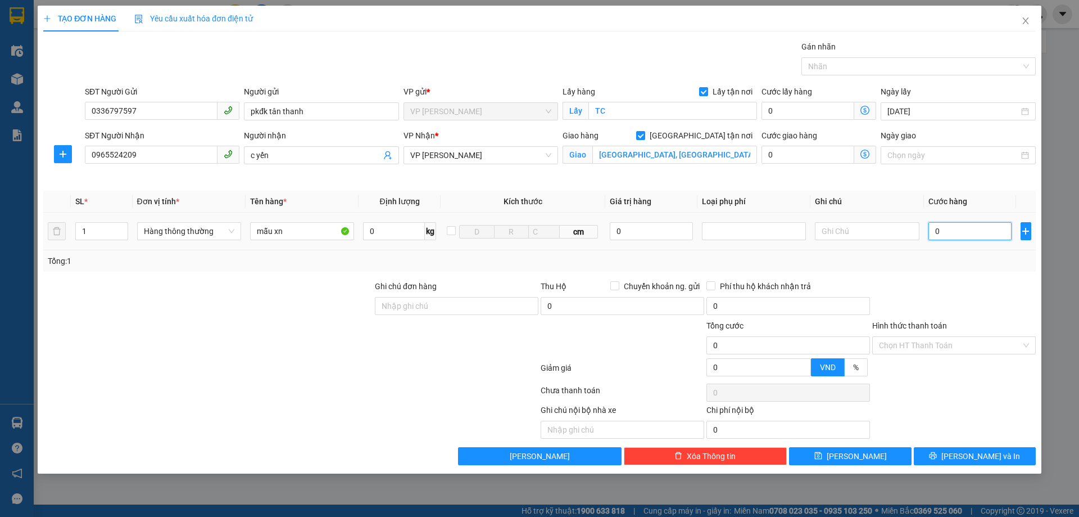
type input "3"
type input "30"
type input "300"
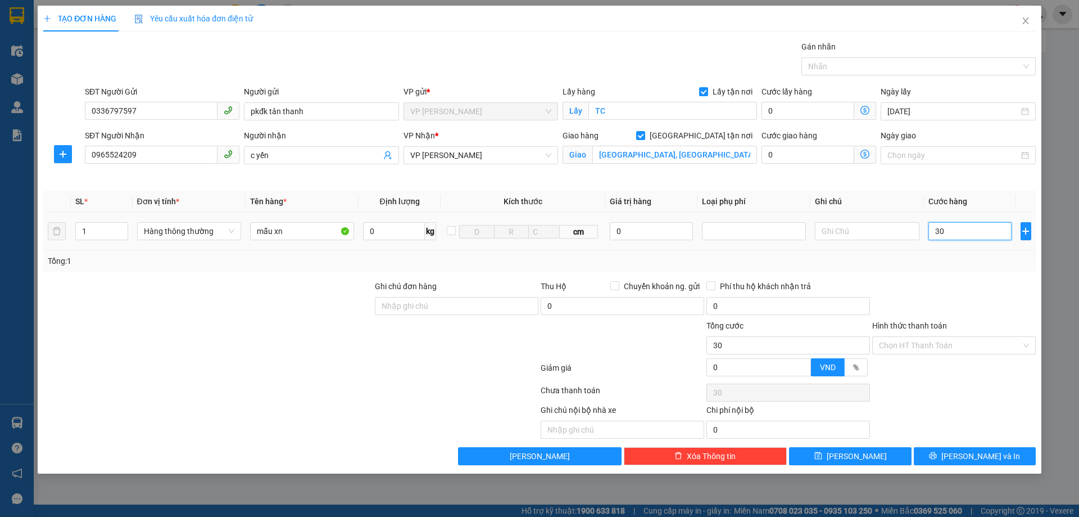
type input "300"
type input "3.000"
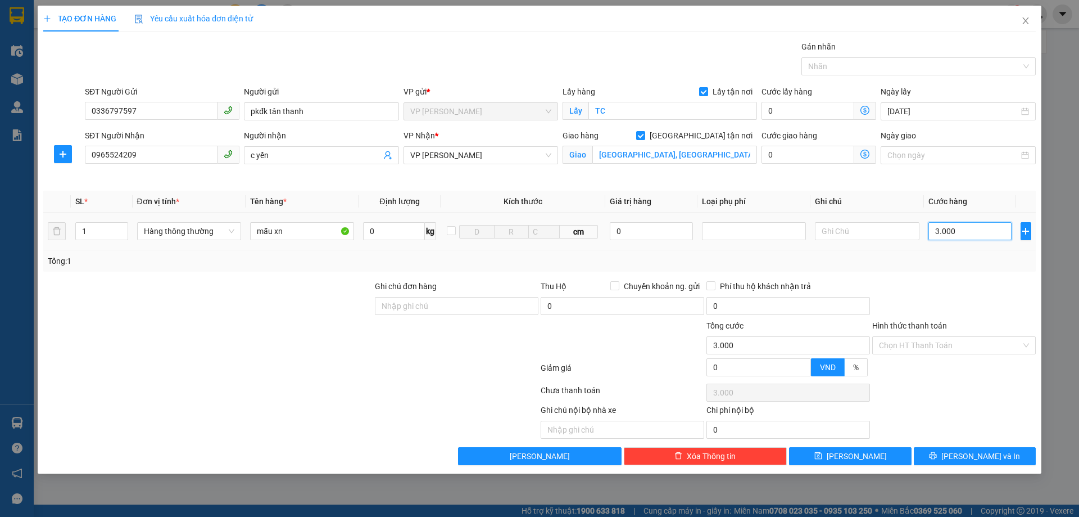
type input "30.000"
click at [974, 456] on span "[PERSON_NAME] và In" at bounding box center [980, 456] width 79 height 12
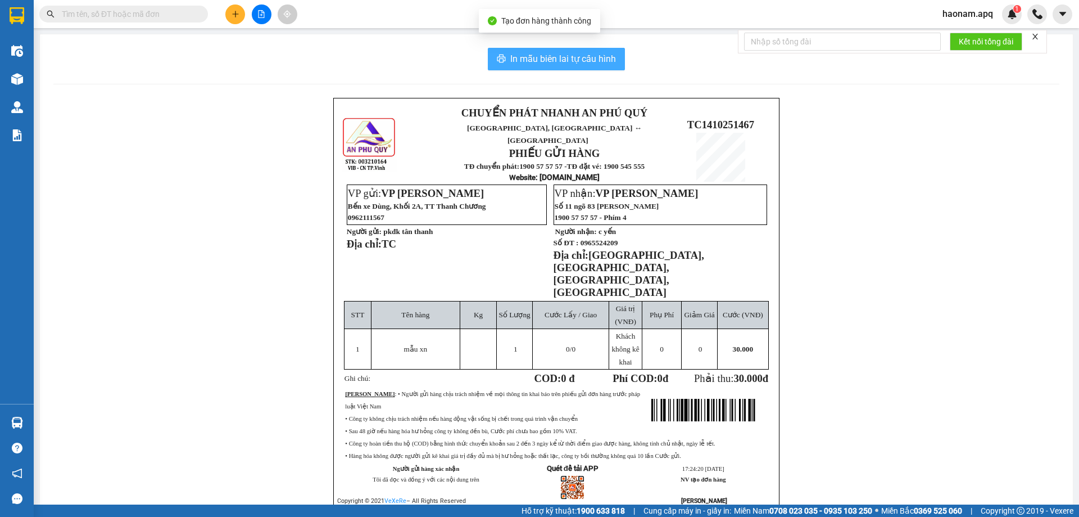
click at [576, 58] on span "In mẫu biên lai tự cấu hình" at bounding box center [563, 59] width 106 height 14
